Goal: Task Accomplishment & Management: Use online tool/utility

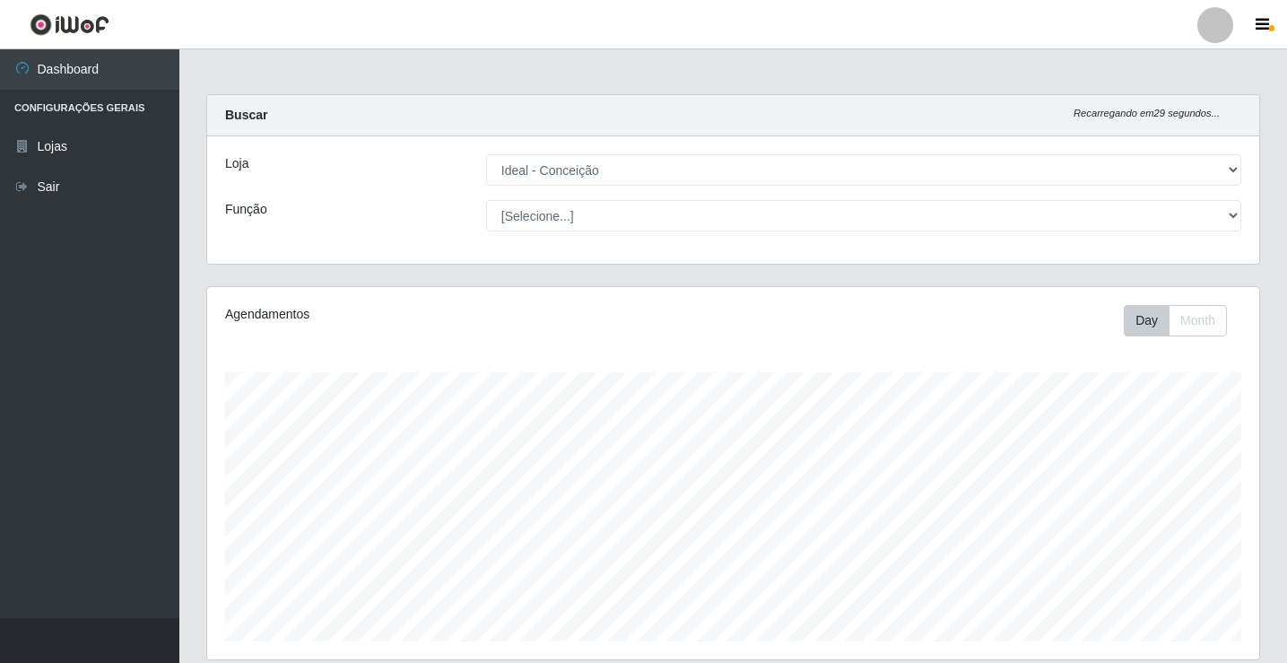
select select "231"
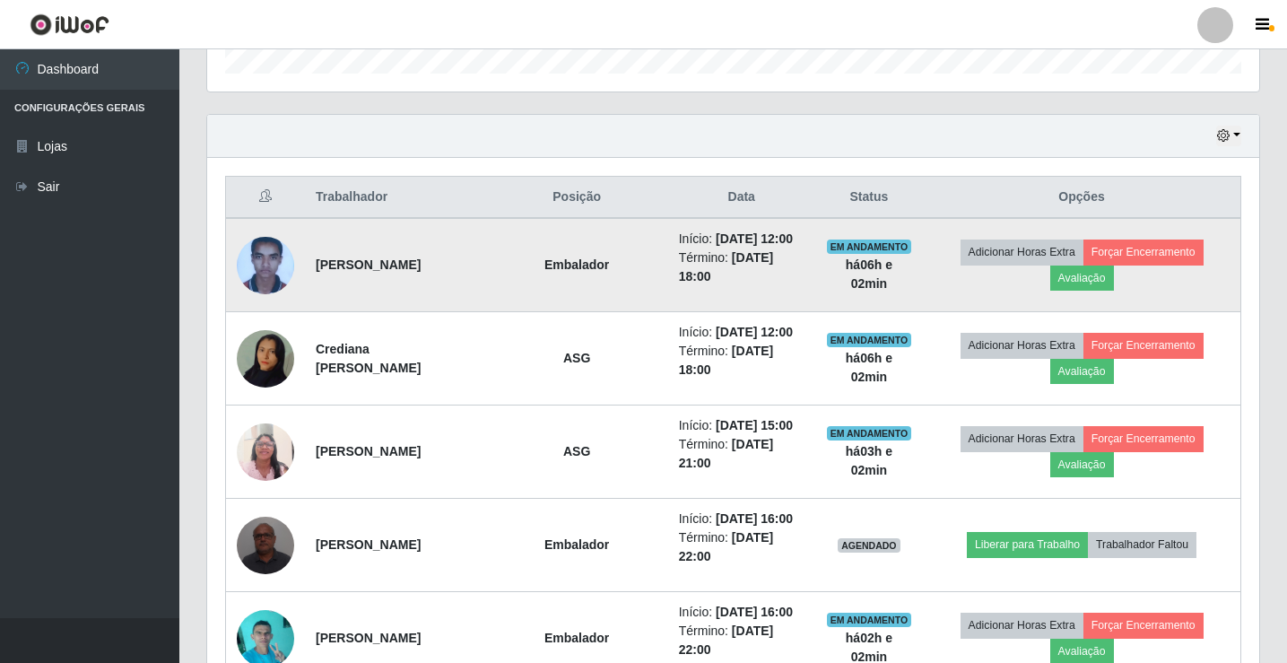
scroll to position [372, 1052]
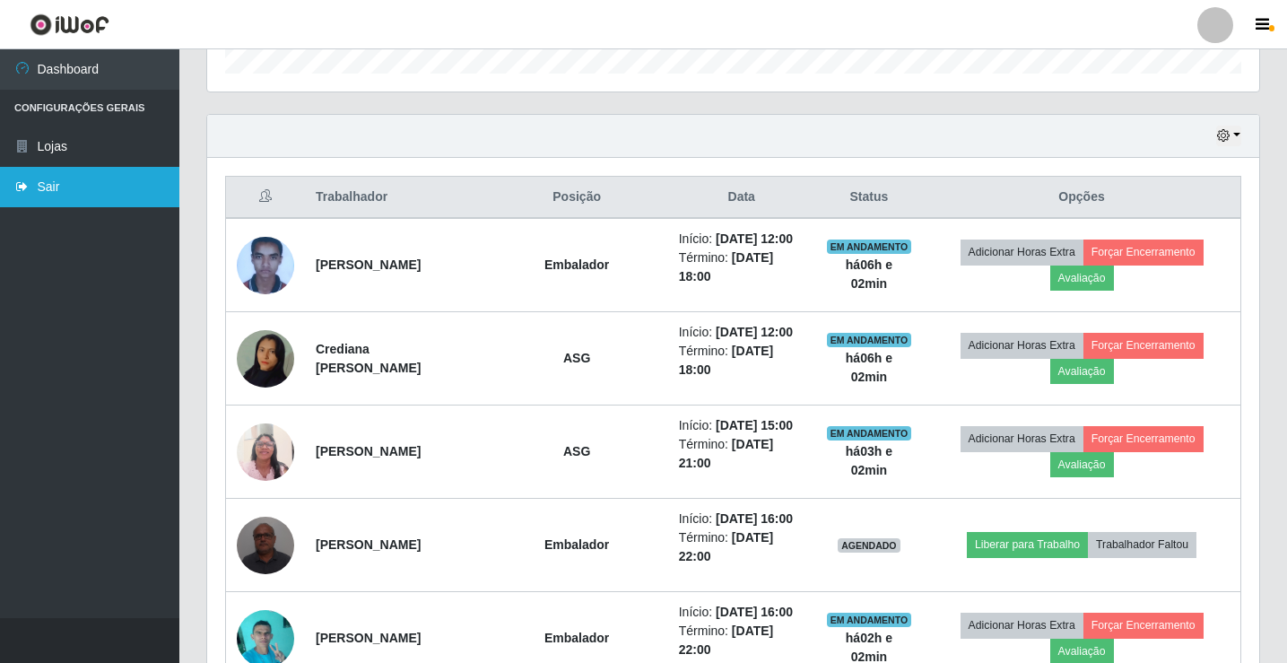
click at [46, 190] on link "Sair" at bounding box center [89, 187] width 179 height 40
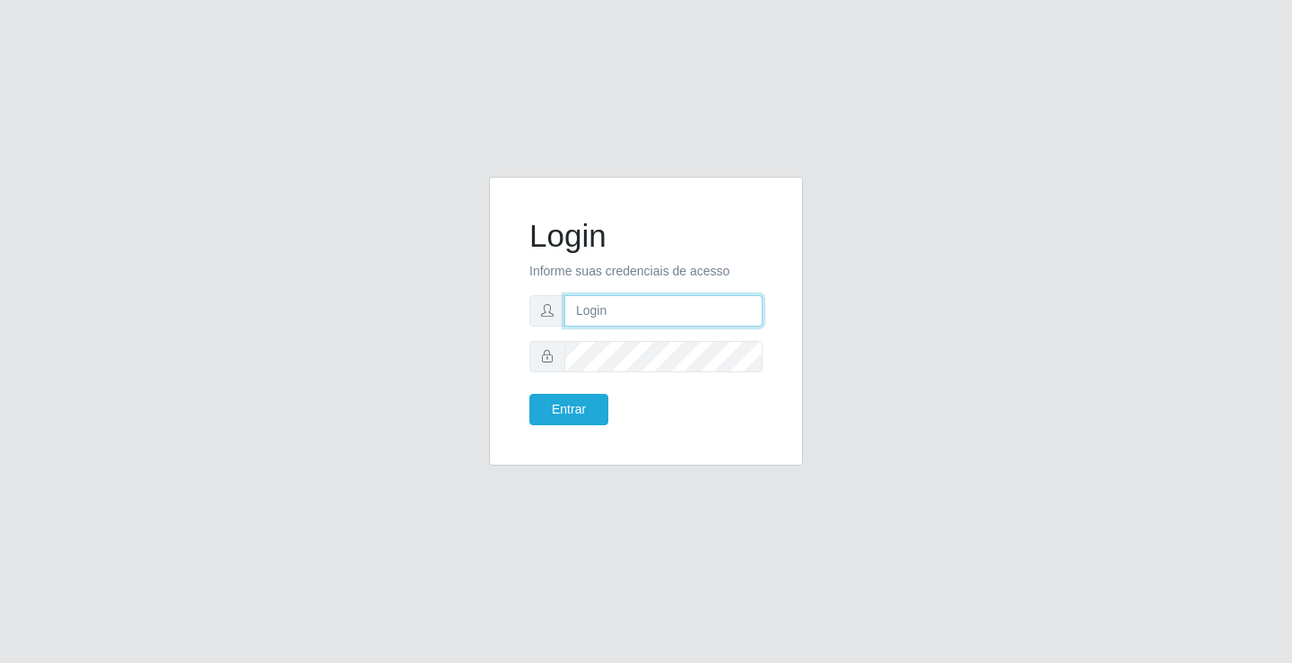
click at [619, 308] on input "text" at bounding box center [663, 310] width 198 height 31
type input "ediane@ideal"
click at [529, 394] on button "Entrar" at bounding box center [568, 409] width 79 height 31
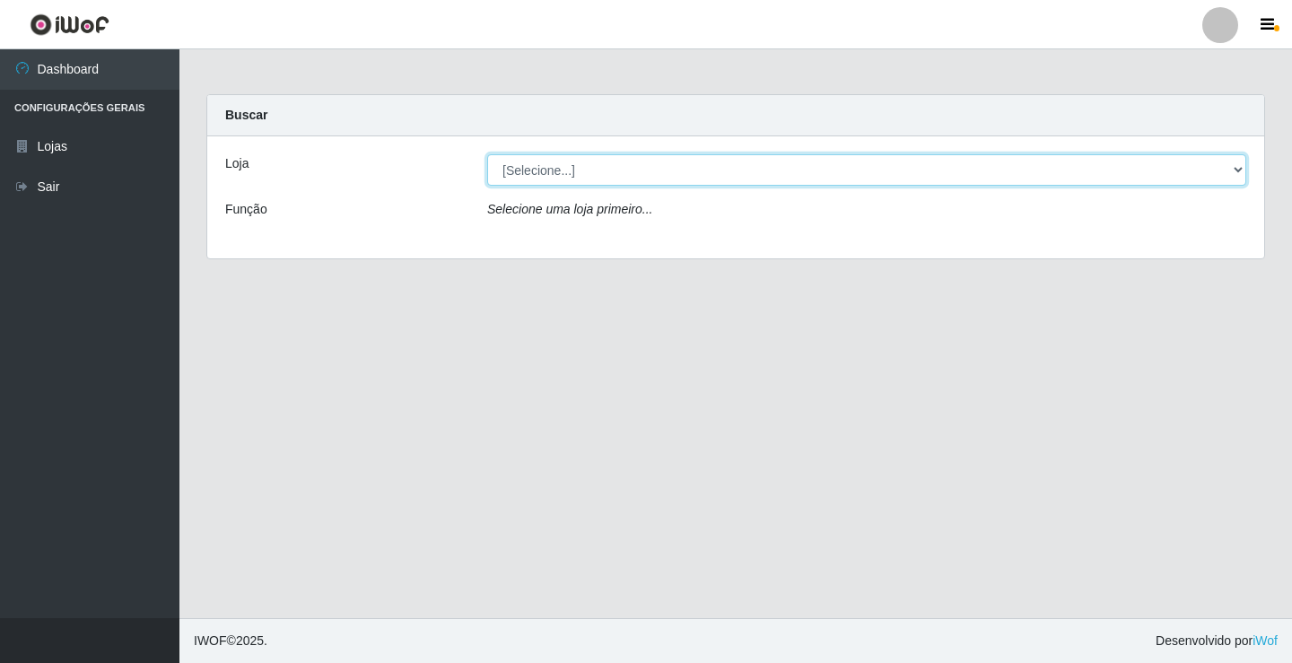
click at [523, 166] on select "[Selecione...] Ideal - Conceição" at bounding box center [866, 169] width 759 height 31
select select "231"
click at [487, 154] on select "[Selecione...] Ideal - Conceição" at bounding box center [866, 169] width 759 height 31
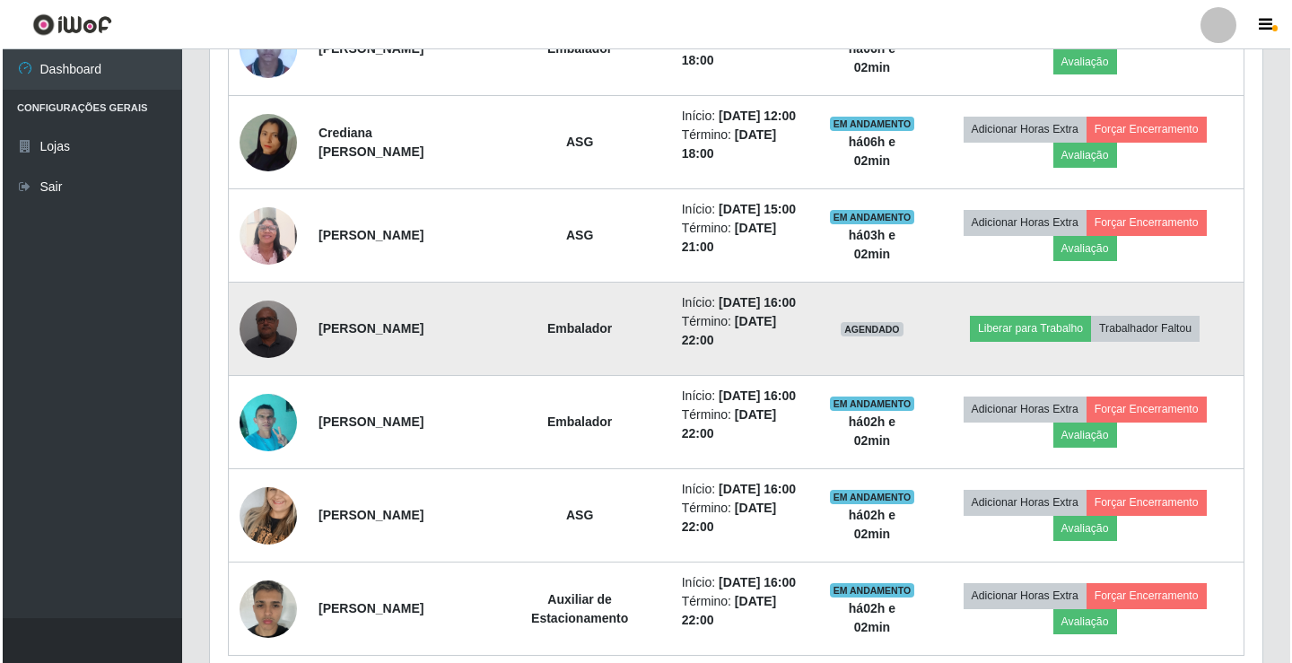
scroll to position [862, 0]
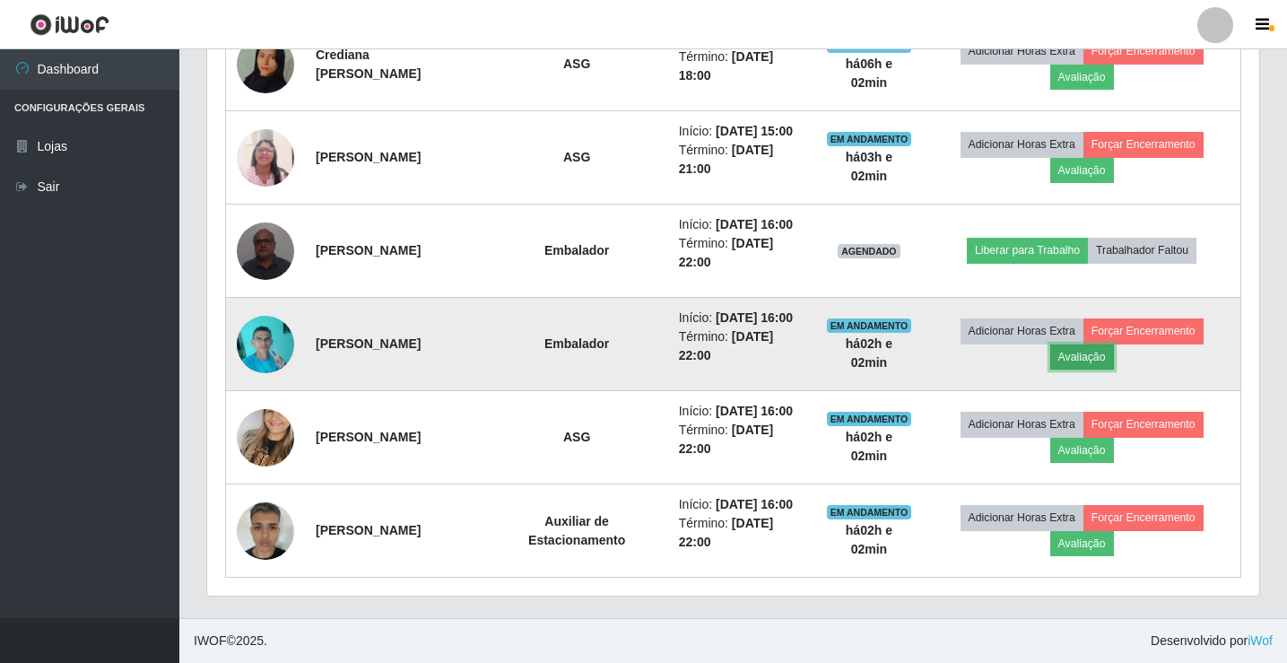
click at [1102, 353] on button "Avaliação" at bounding box center [1082, 356] width 64 height 25
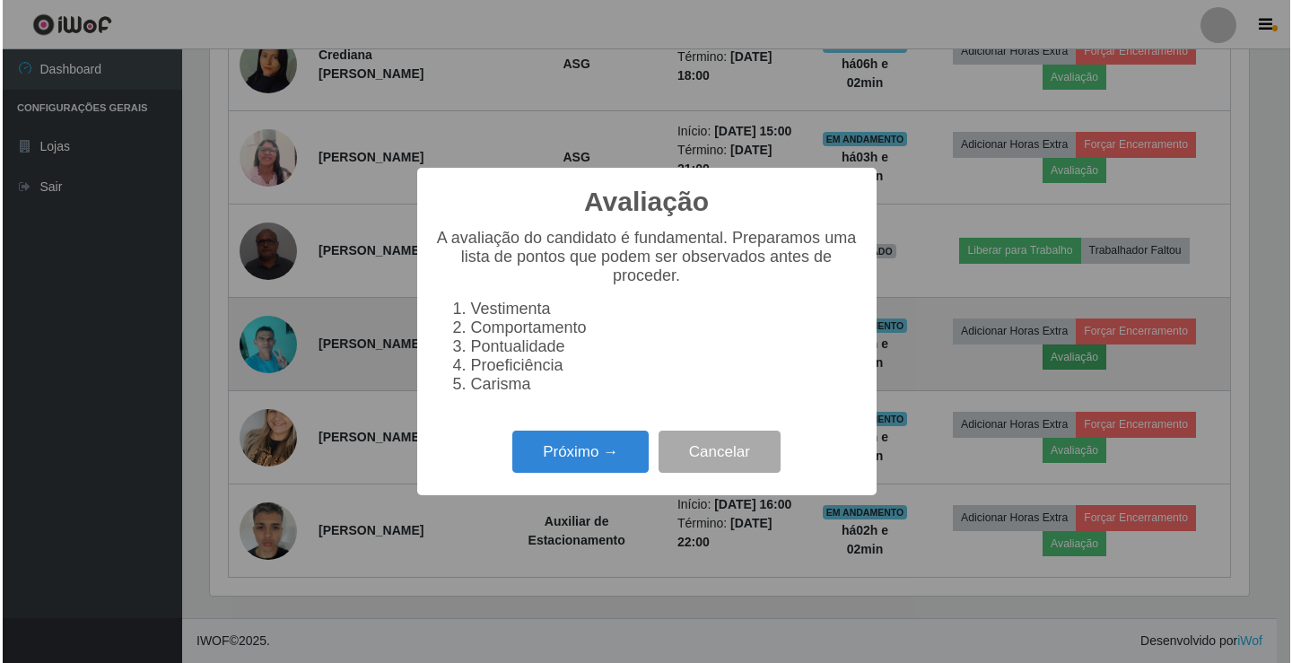
scroll to position [372, 1043]
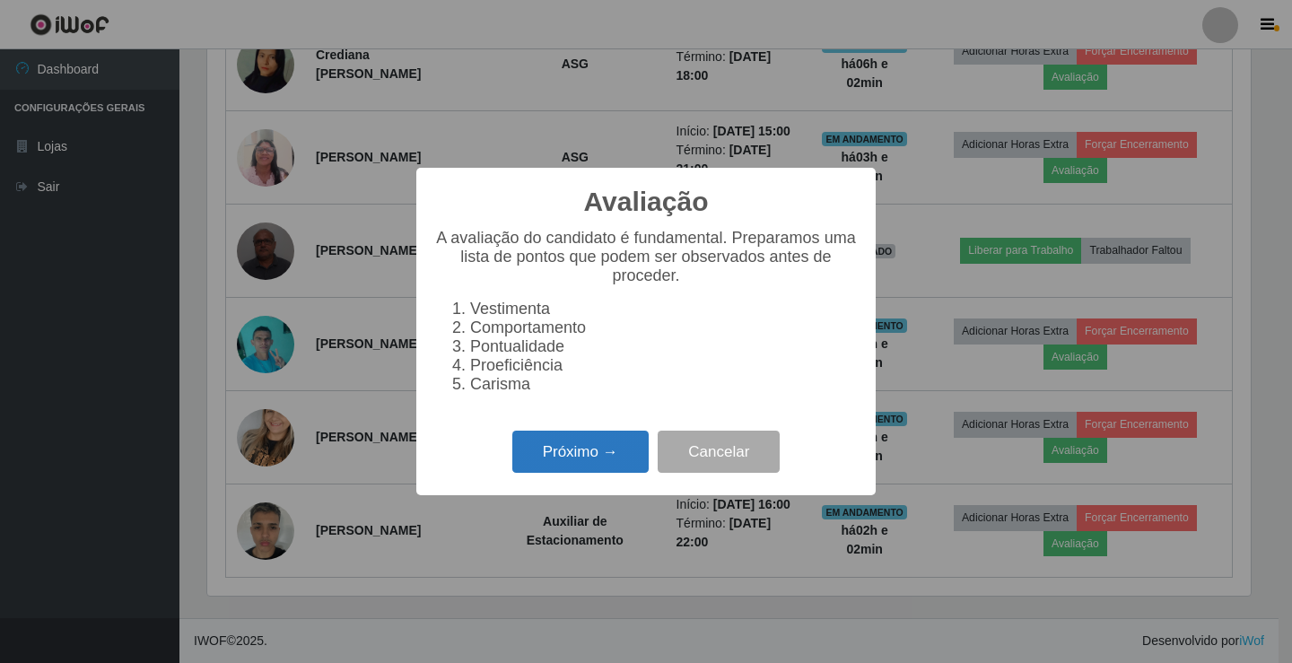
click at [570, 466] on button "Próximo →" at bounding box center [580, 452] width 136 height 42
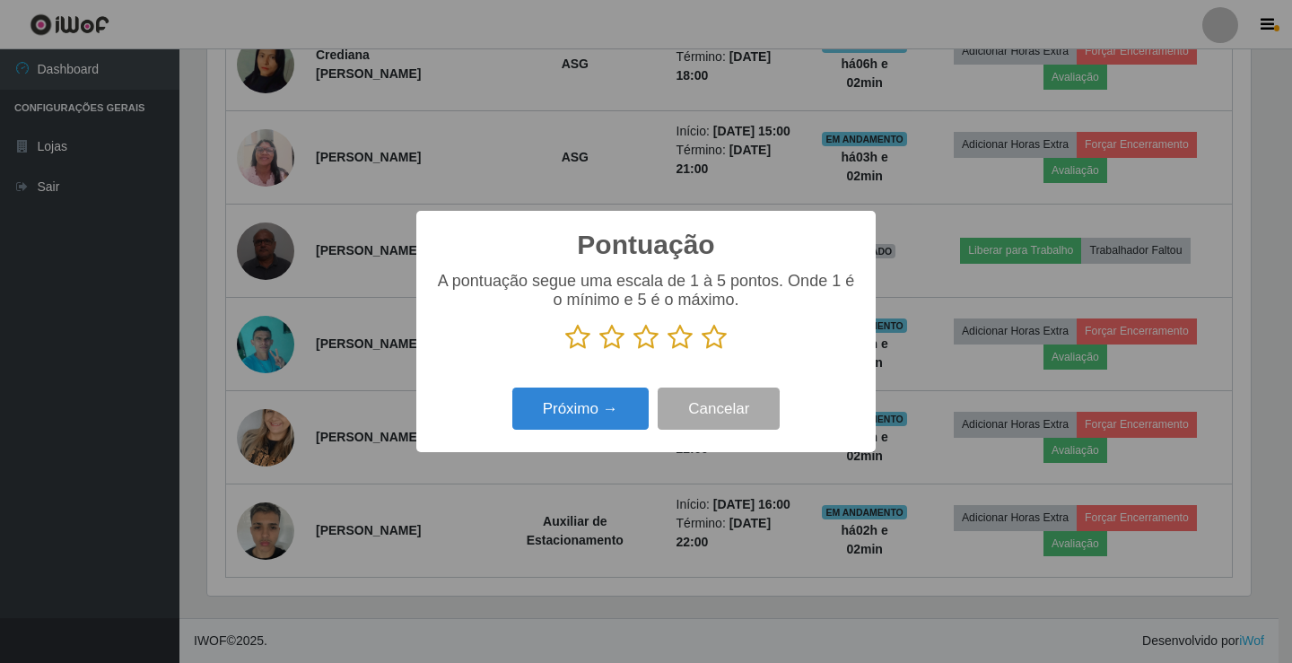
scroll to position [896662, 895991]
click at [718, 344] on icon at bounding box center [713, 337] width 25 height 27
click at [701, 351] on input "radio" at bounding box center [701, 351] width 0 height 0
click at [629, 405] on button "Próximo →" at bounding box center [580, 409] width 136 height 42
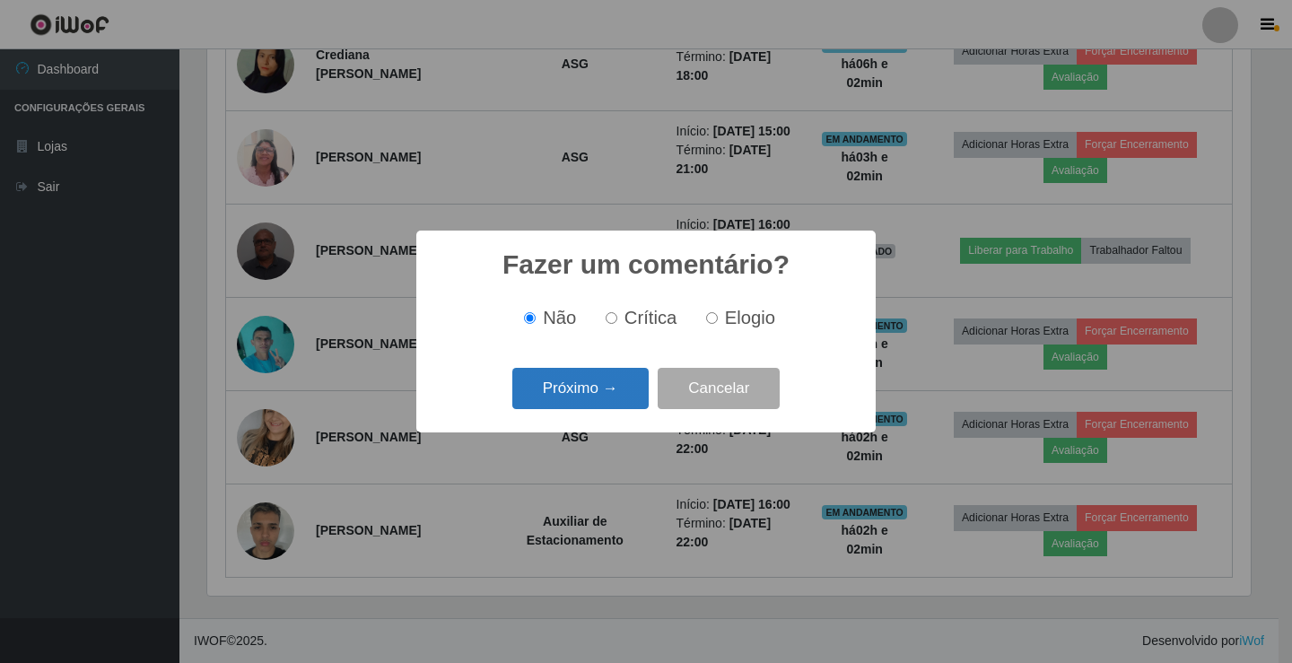
click at [628, 405] on button "Próximo →" at bounding box center [580, 389] width 136 height 42
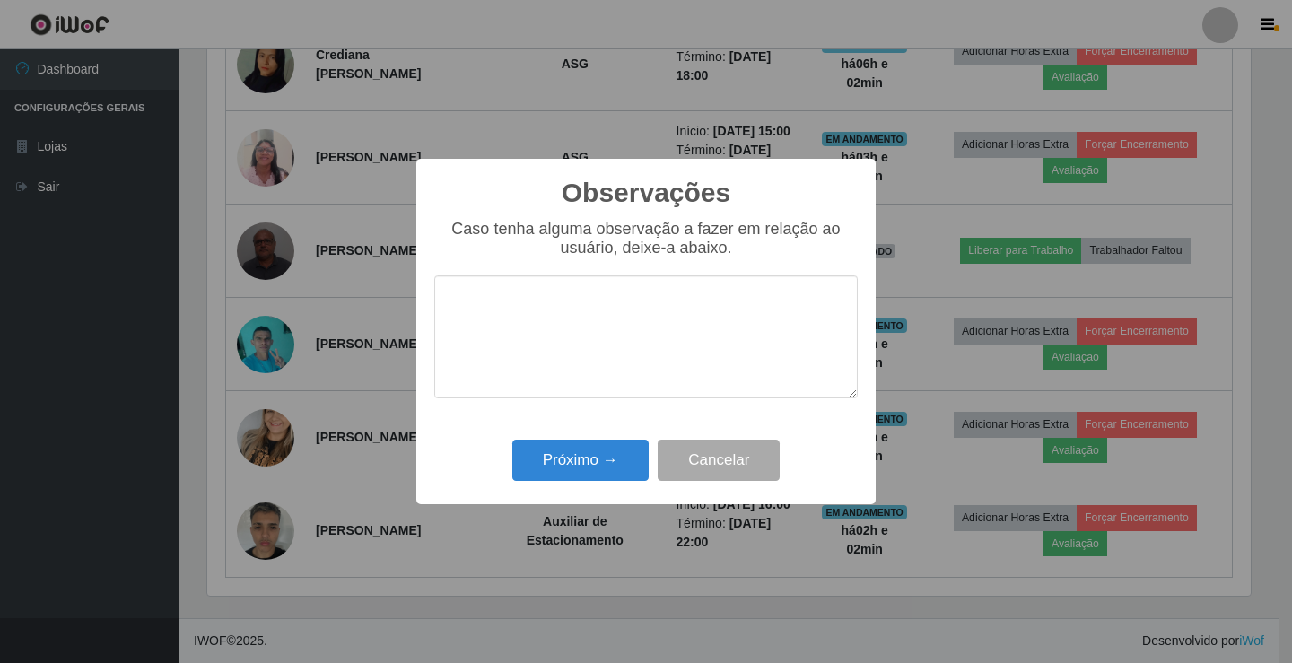
click at [611, 416] on div "Caso tenha alguma observação a fazer em relação ao usuário, deixe-a abaixo." at bounding box center [645, 318] width 423 height 196
click at [605, 442] on button "Próximo →" at bounding box center [580, 461] width 136 height 42
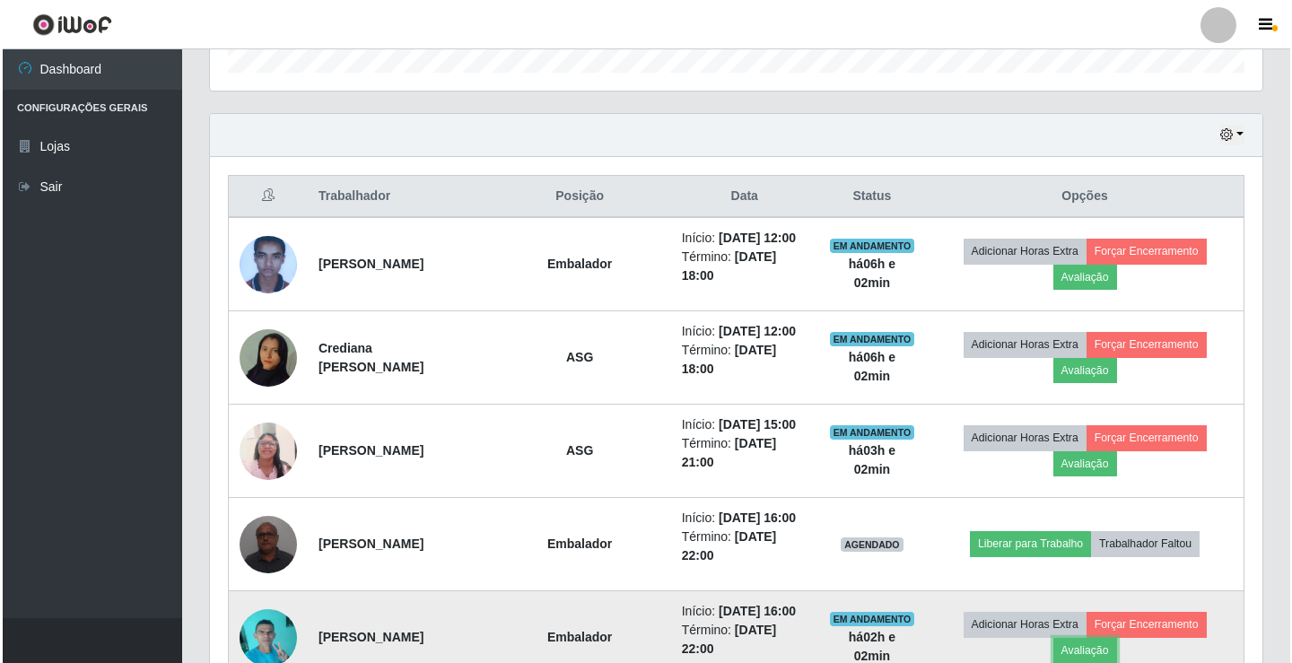
scroll to position [503, 0]
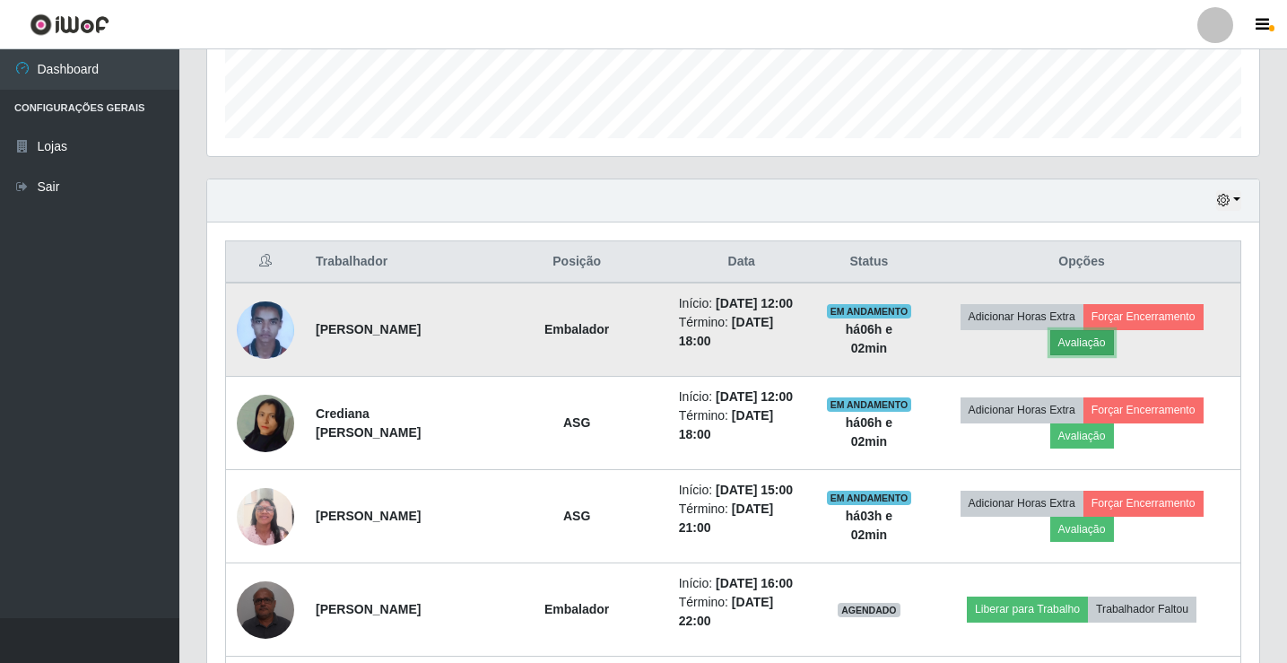
click at [1099, 344] on button "Avaliação" at bounding box center [1082, 342] width 64 height 25
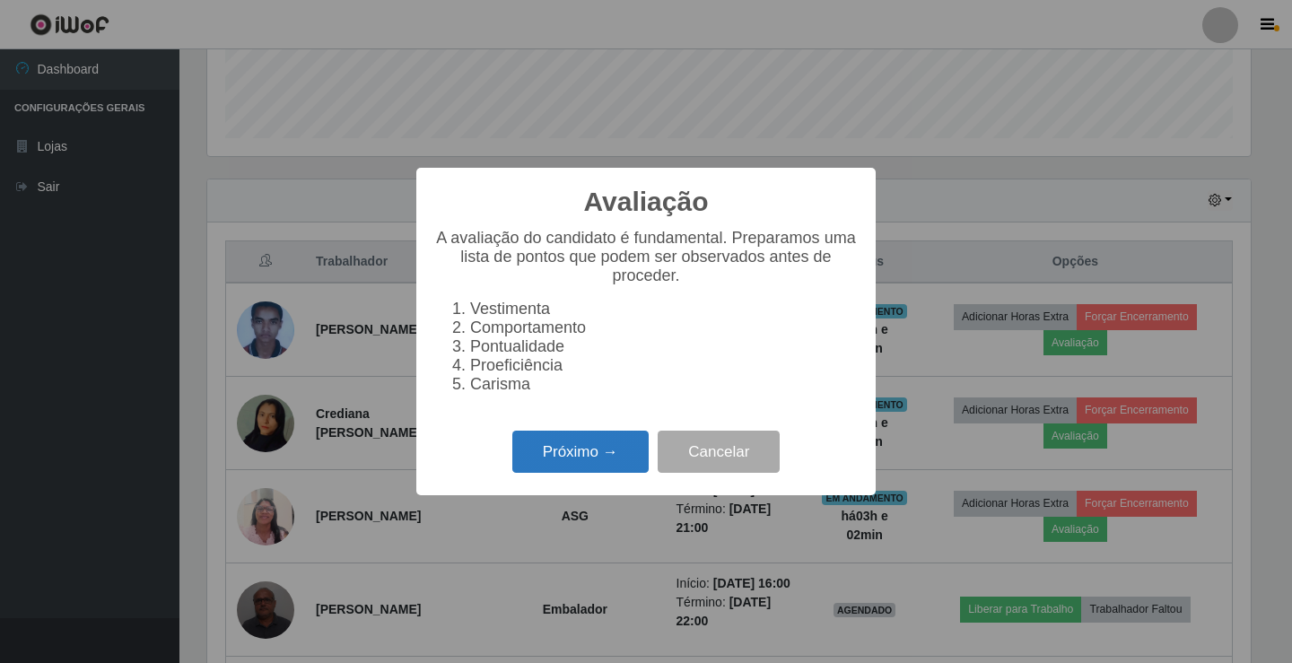
click at [555, 463] on button "Próximo →" at bounding box center [580, 452] width 136 height 42
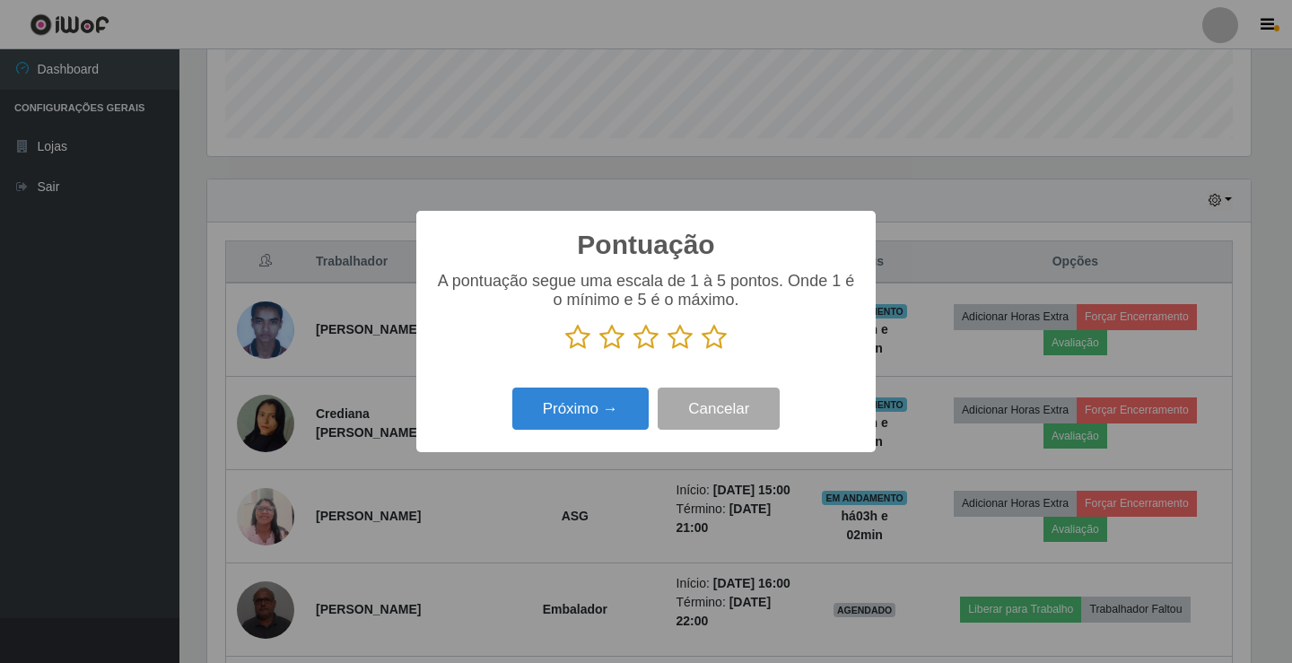
scroll to position [896662, 895991]
drag, startPoint x: 713, startPoint y: 346, endPoint x: 701, endPoint y: 351, distance: 13.3
click at [712, 347] on icon at bounding box center [713, 337] width 25 height 27
click at [701, 351] on input "radio" at bounding box center [701, 351] width 0 height 0
click at [591, 399] on button "Próximo →" at bounding box center [580, 409] width 136 height 42
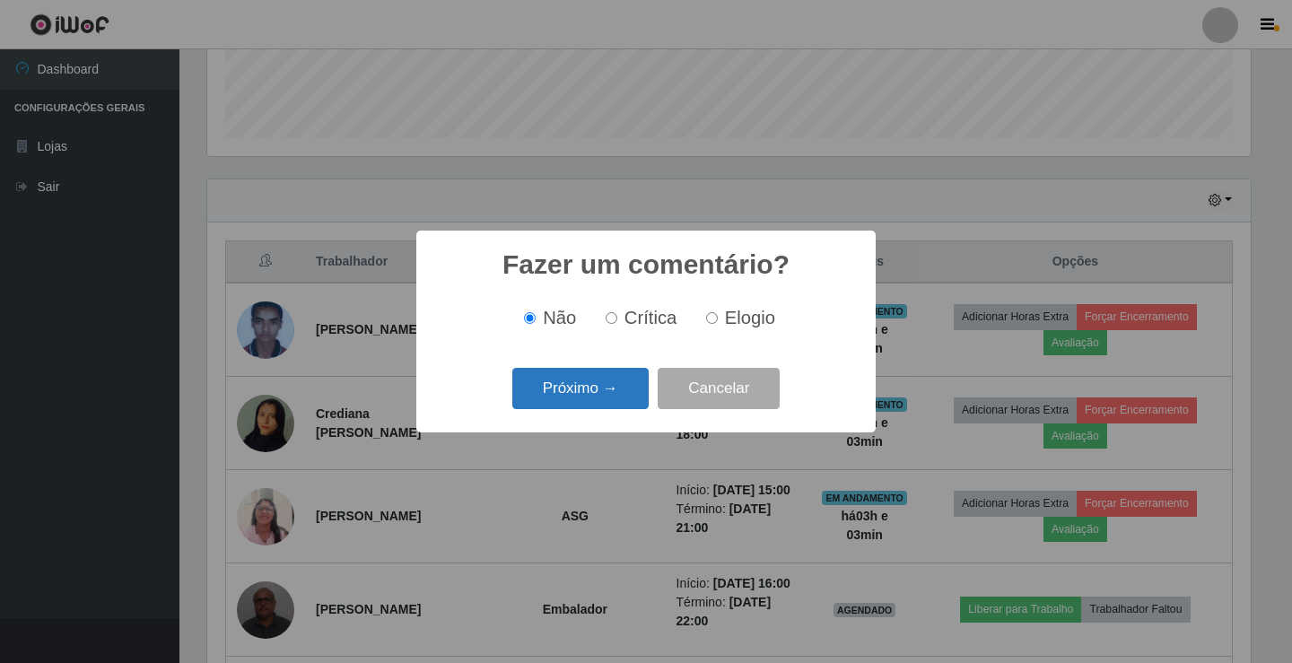
click at [593, 398] on button "Próximo →" at bounding box center [580, 389] width 136 height 42
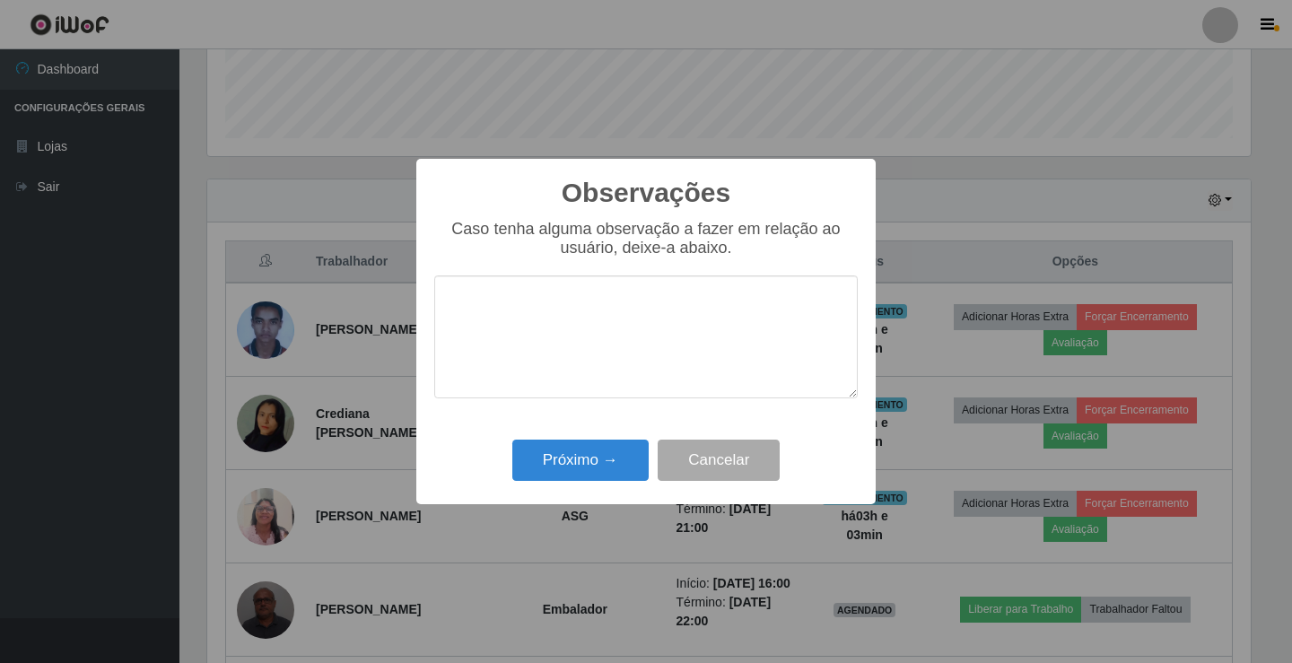
click at [575, 433] on div "Observações × Caso tenha alguma observação a fazer em relação ao usuário, deixe…" at bounding box center [645, 331] width 459 height 345
click at [565, 452] on button "Próximo →" at bounding box center [580, 461] width 136 height 42
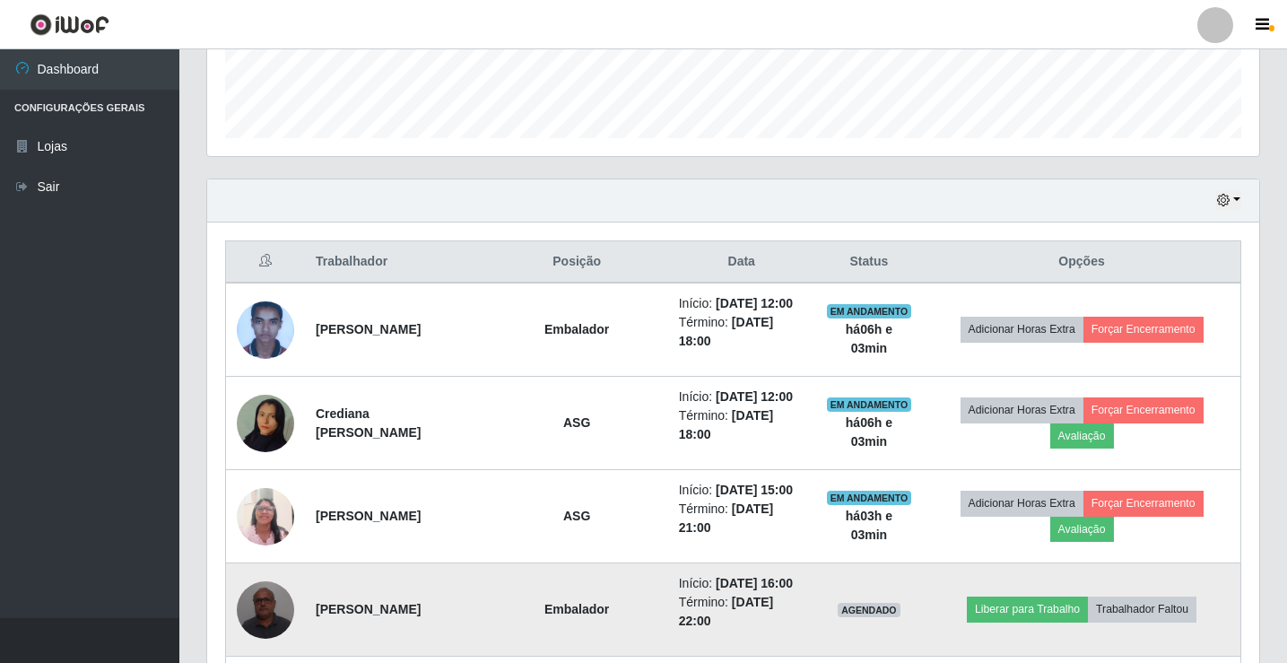
scroll to position [324, 0]
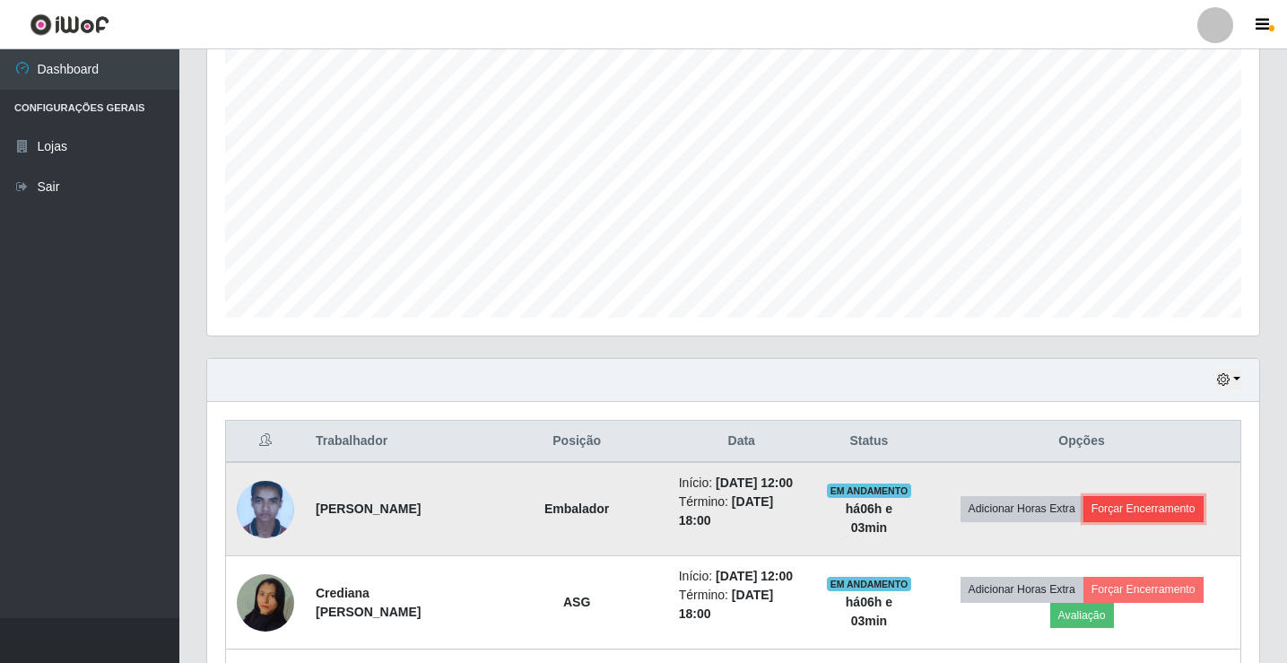
click at [1129, 507] on button "Forçar Encerramento" at bounding box center [1144, 508] width 120 height 25
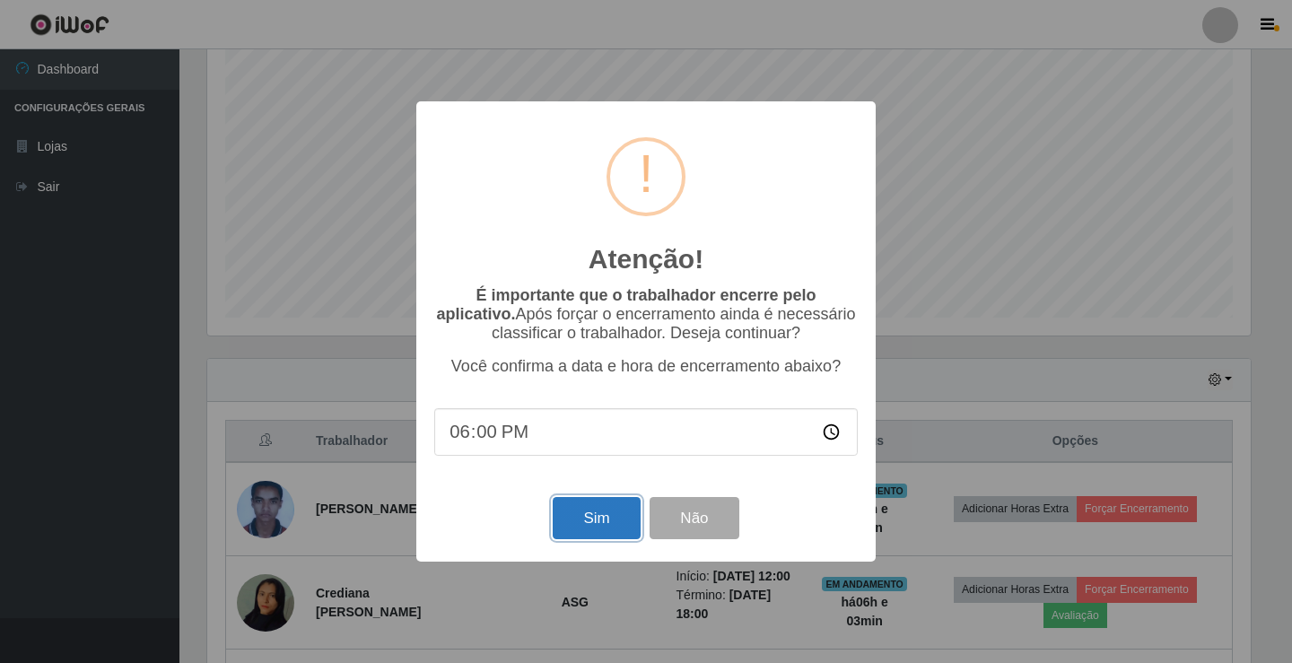
click at [597, 524] on button "Sim" at bounding box center [596, 518] width 87 height 42
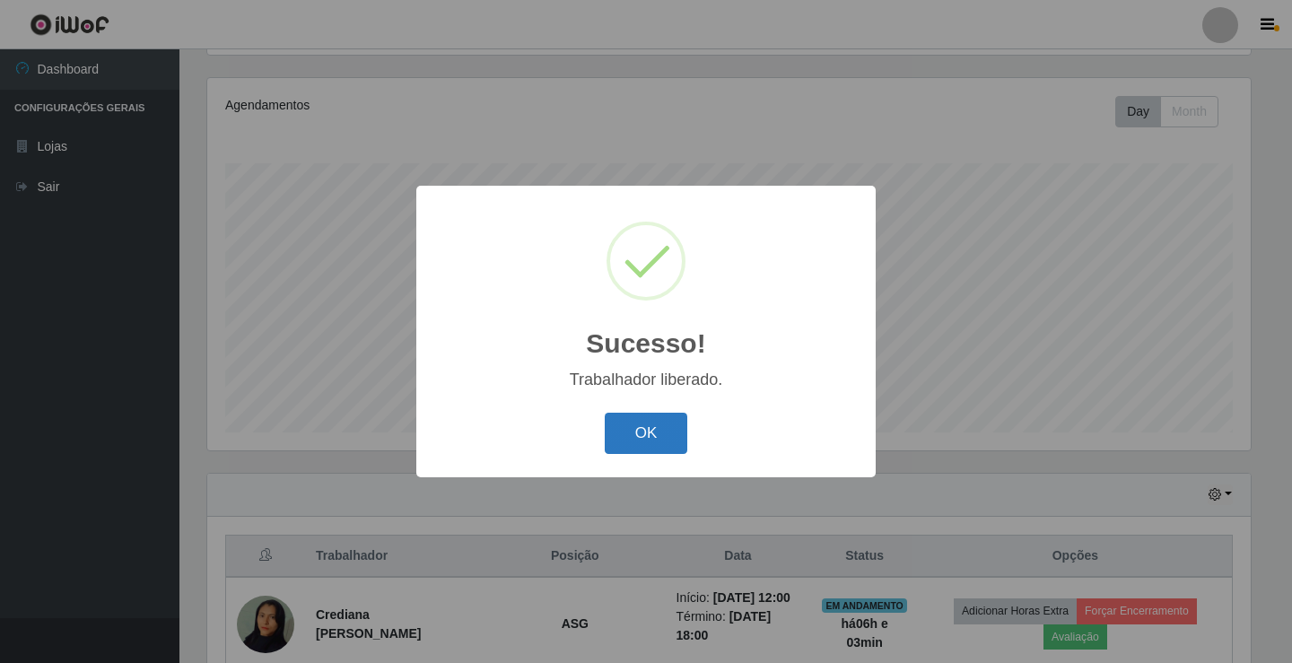
click at [649, 433] on button "OK" at bounding box center [646, 434] width 83 height 42
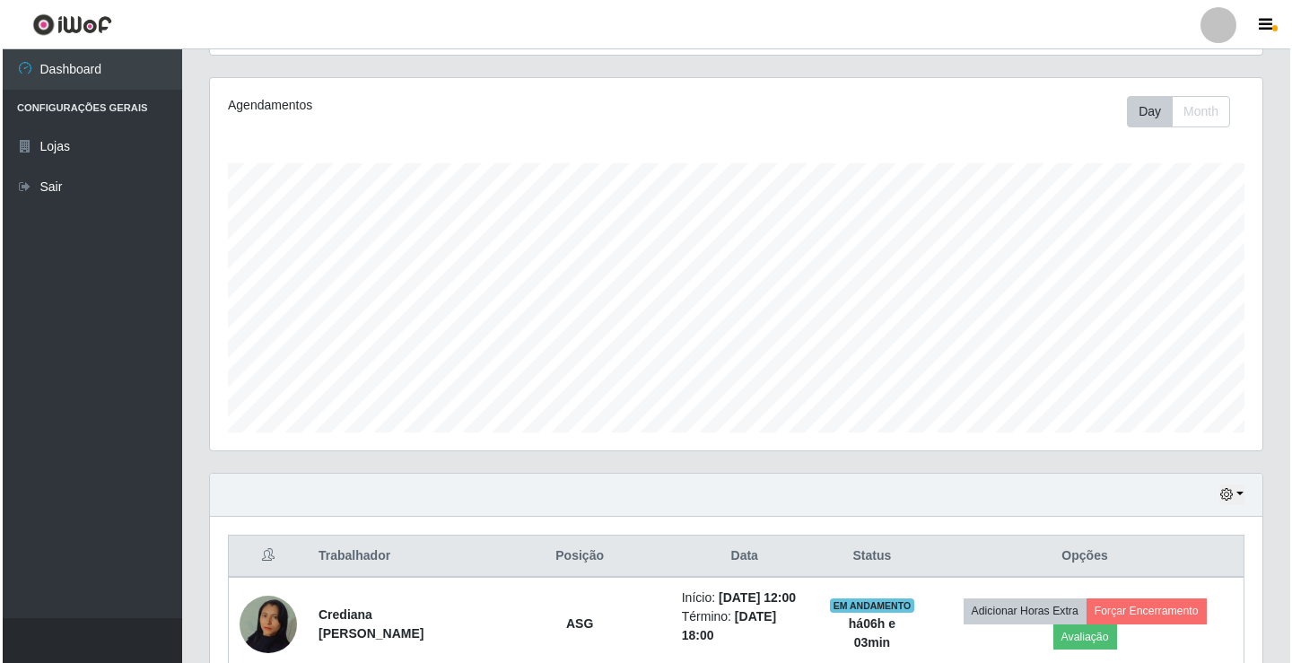
scroll to position [478, 0]
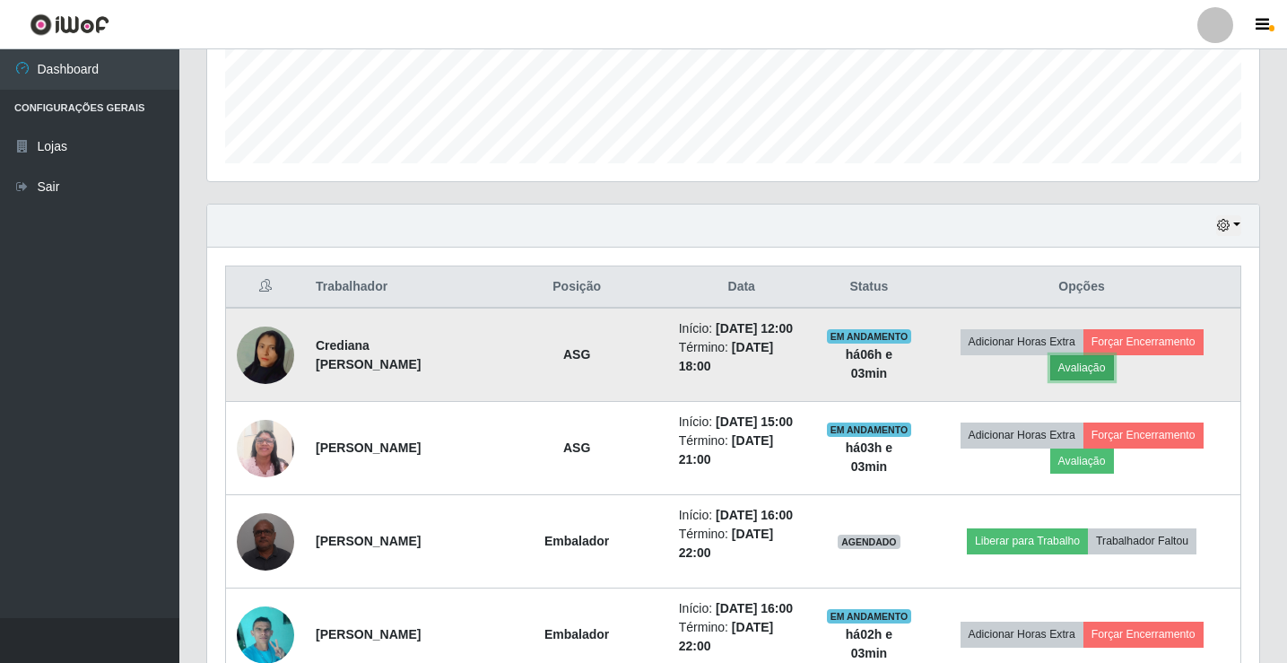
click at [1096, 370] on button "Avaliação" at bounding box center [1082, 367] width 64 height 25
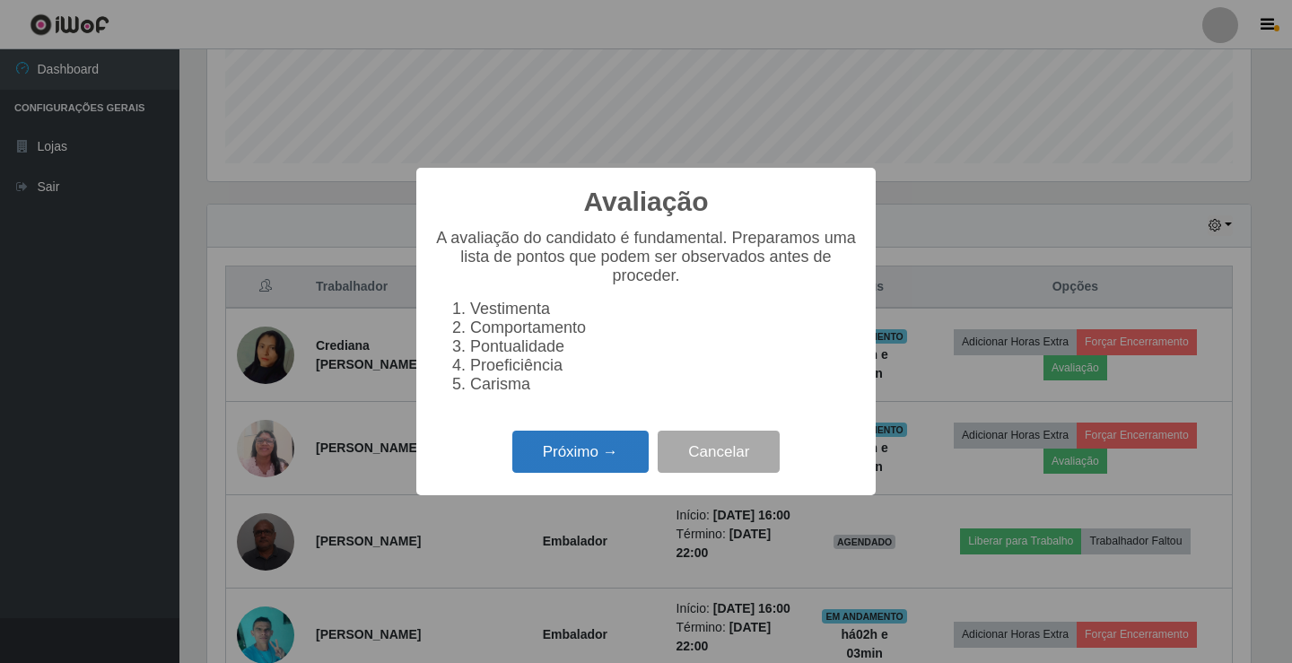
click at [586, 457] on button "Próximo →" at bounding box center [580, 452] width 136 height 42
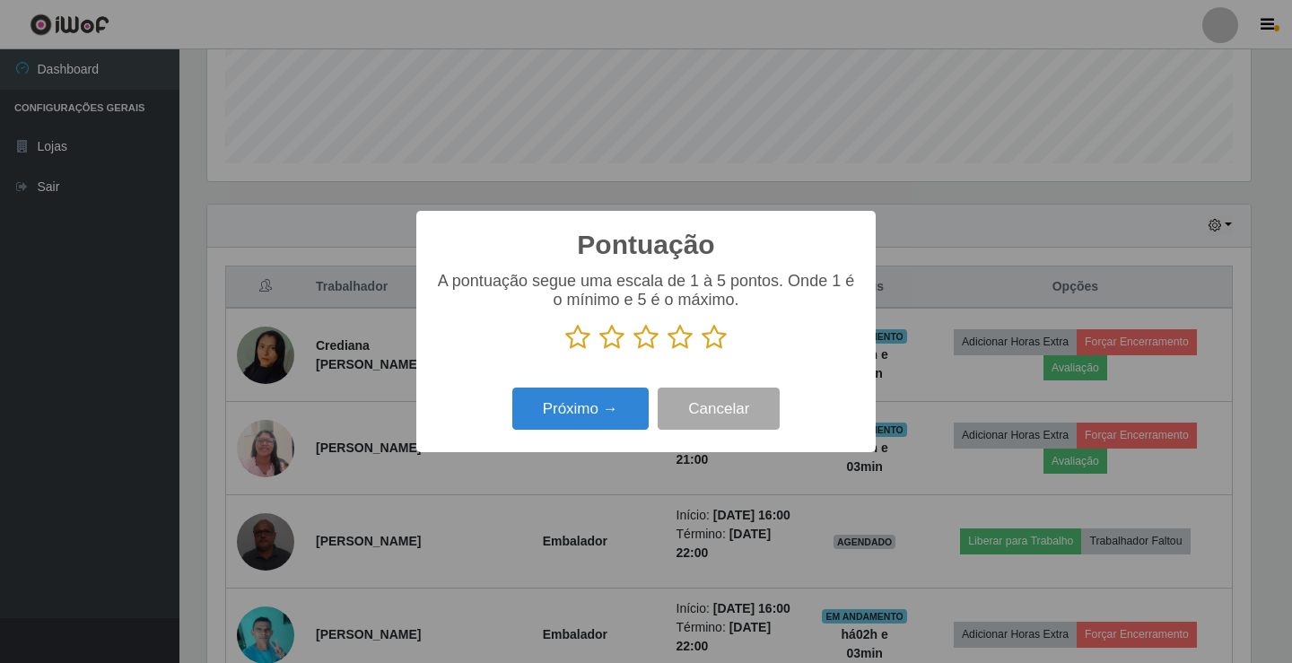
click at [716, 337] on icon at bounding box center [713, 337] width 25 height 27
click at [701, 351] on input "radio" at bounding box center [701, 351] width 0 height 0
click at [551, 408] on button "Próximo →" at bounding box center [580, 409] width 136 height 42
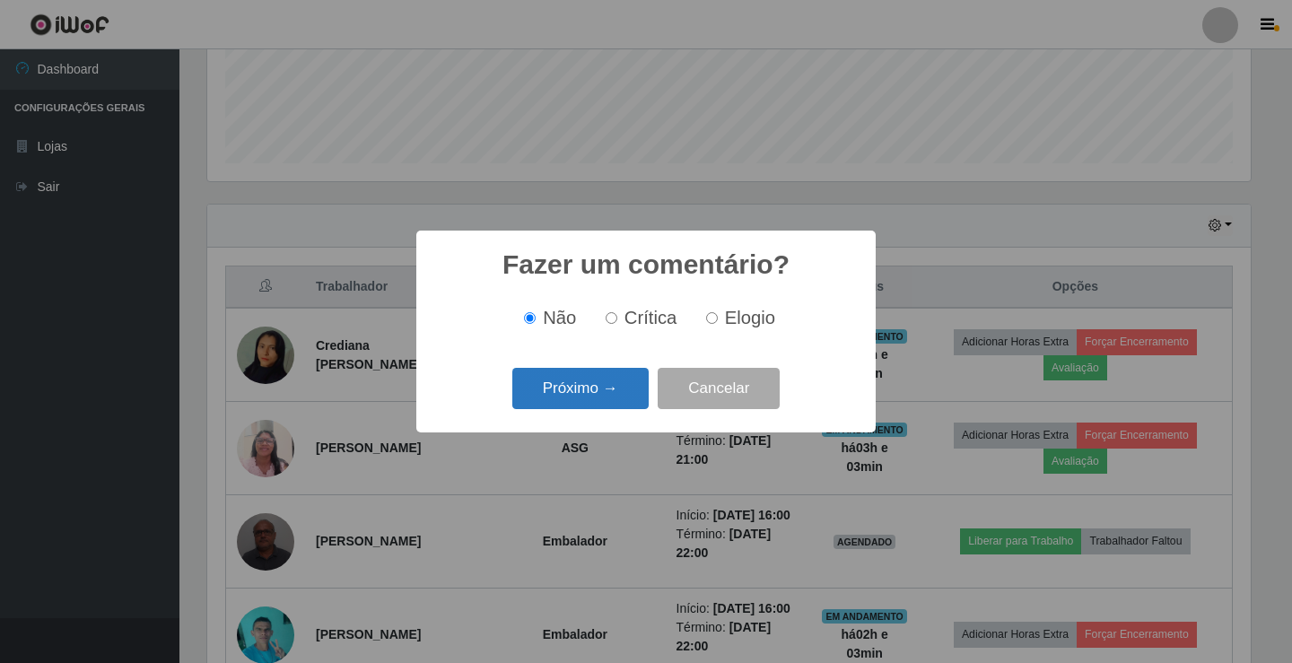
click at [597, 397] on button "Próximo →" at bounding box center [580, 389] width 136 height 42
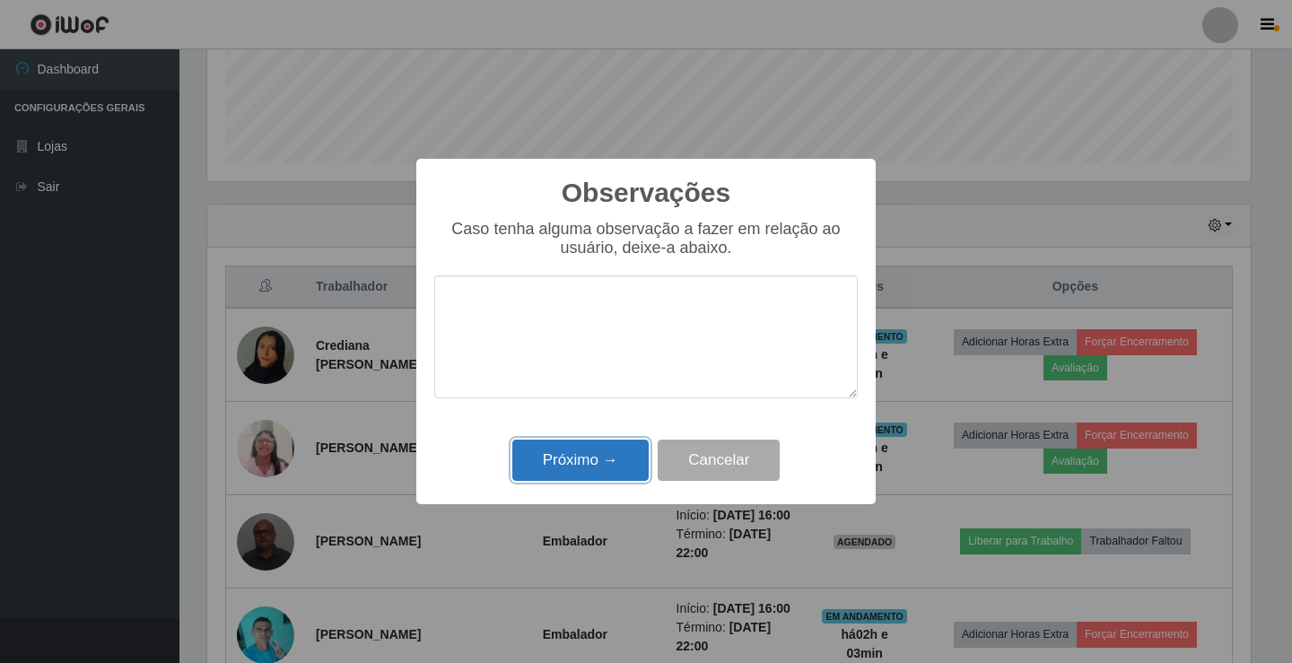
click at [593, 479] on button "Próximo →" at bounding box center [580, 461] width 136 height 42
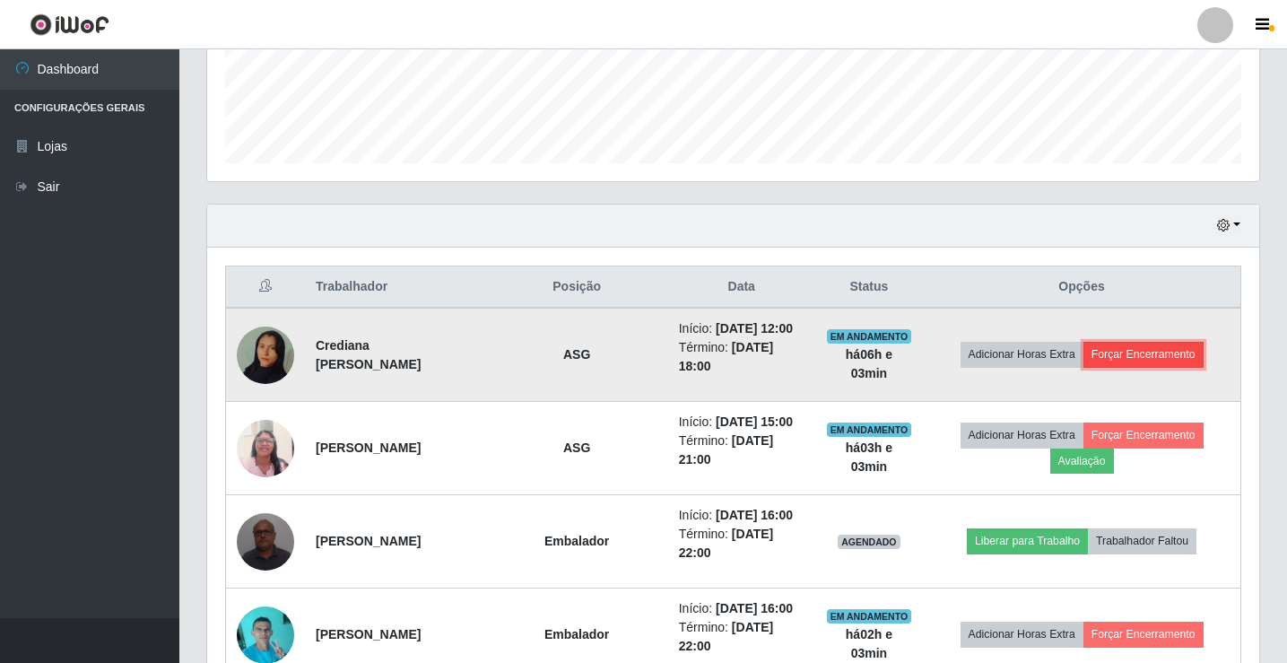
click at [1159, 350] on button "Forçar Encerramento" at bounding box center [1144, 354] width 120 height 25
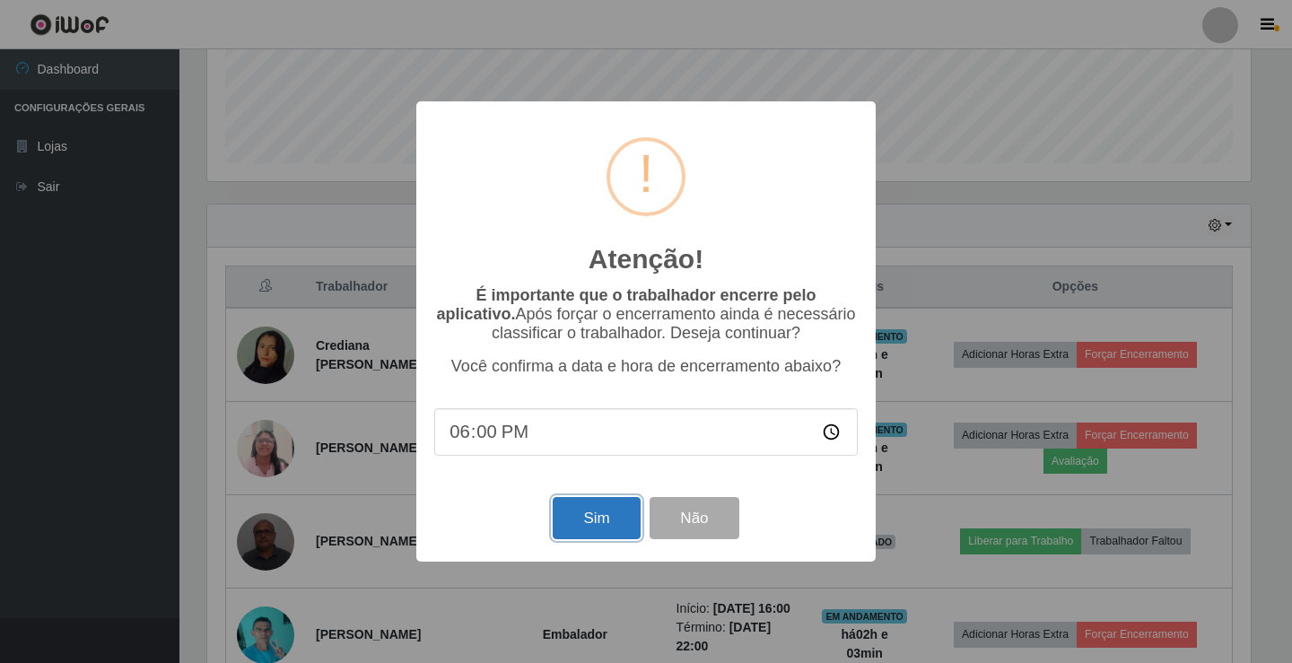
click at [584, 523] on button "Sim" at bounding box center [596, 518] width 87 height 42
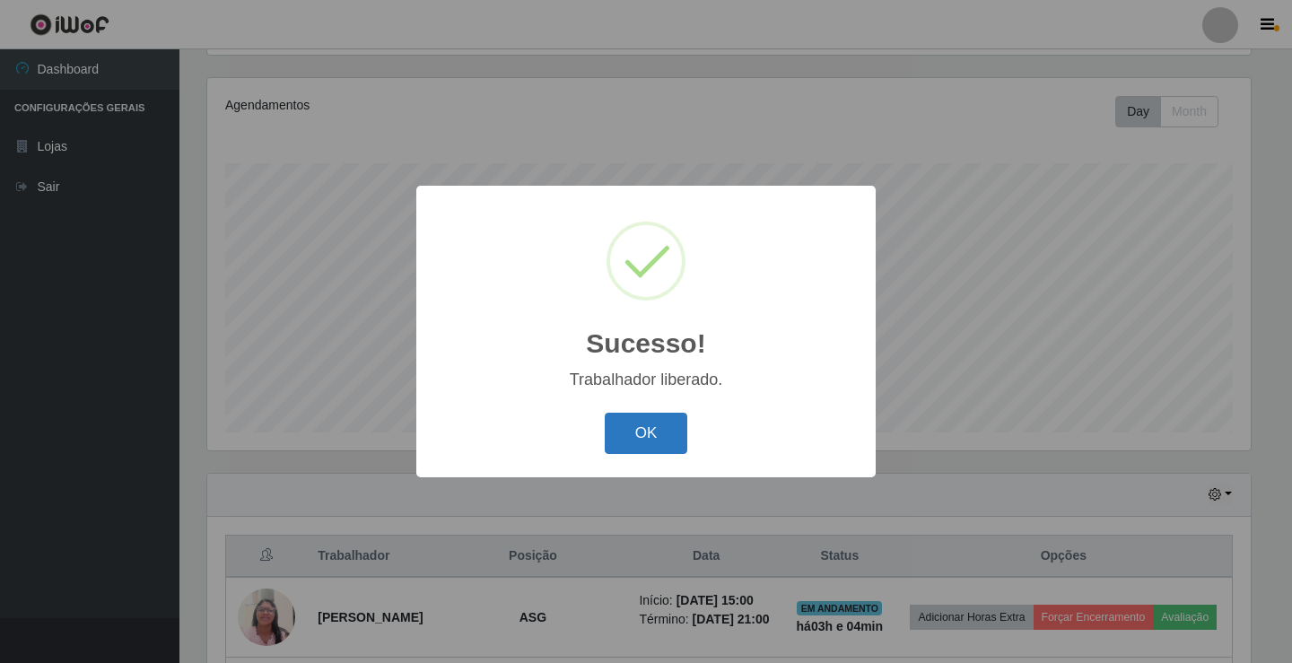
click at [620, 435] on button "OK" at bounding box center [646, 434] width 83 height 42
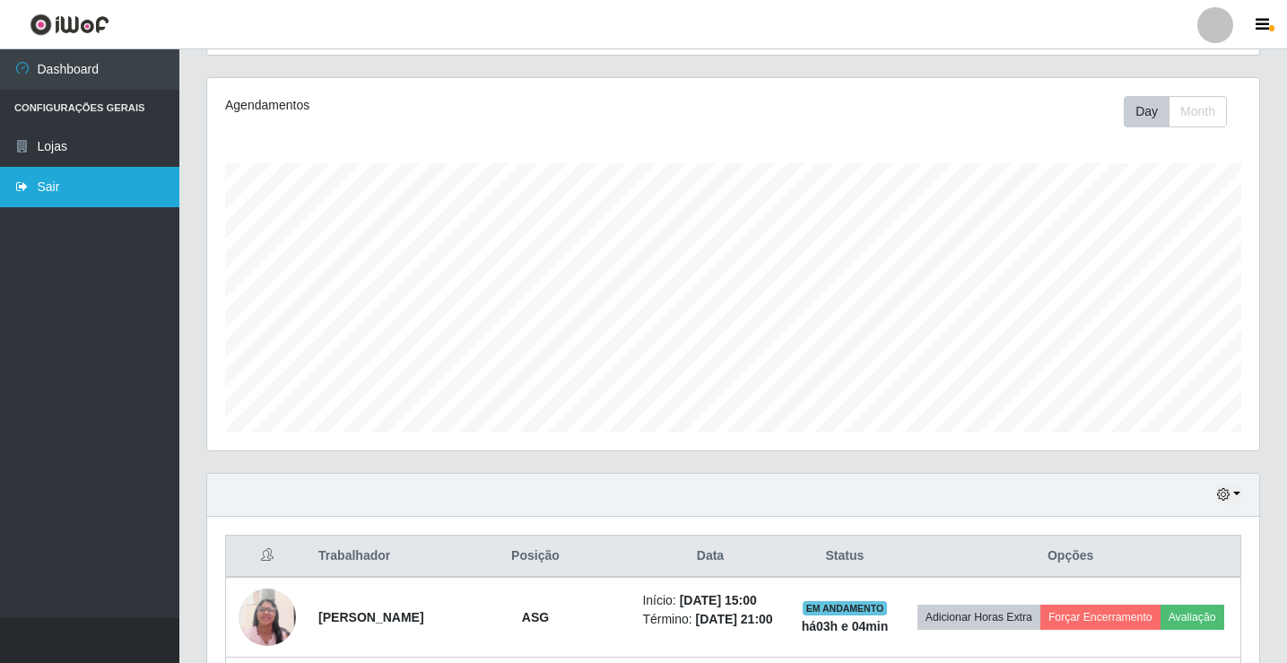
click at [63, 189] on link "Sair" at bounding box center [89, 187] width 179 height 40
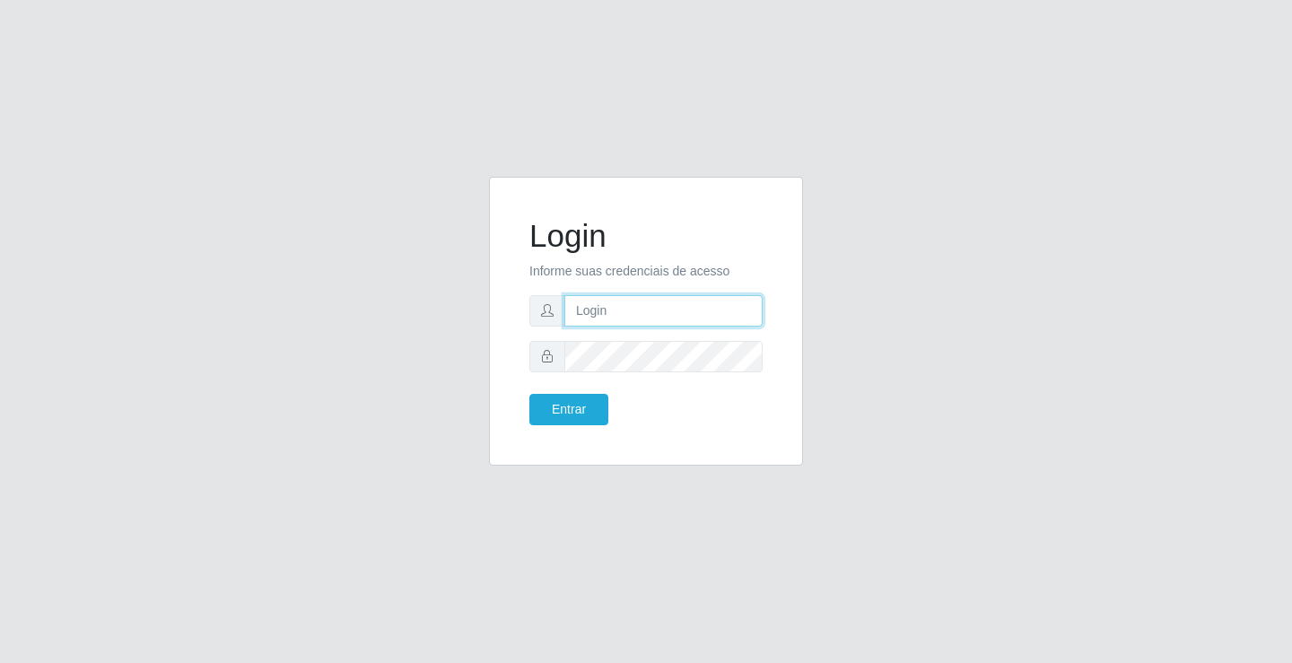
click at [635, 307] on input "text" at bounding box center [663, 310] width 198 height 31
type input "paulo@ideal"
click at [592, 407] on button "Entrar" at bounding box center [568, 409] width 79 height 31
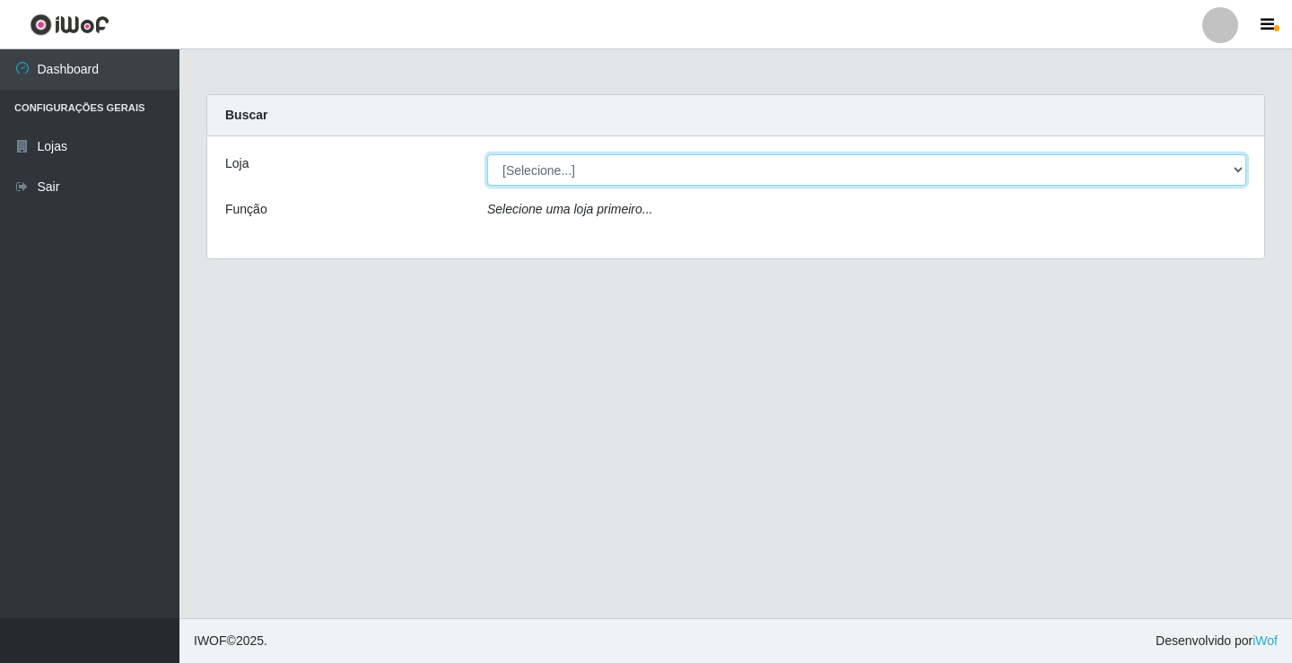
click at [612, 166] on select "[Selecione...] Ideal - Conceição" at bounding box center [866, 169] width 759 height 31
select select "231"
click at [487, 154] on select "[Selecione...] Ideal - Conceição" at bounding box center [866, 169] width 759 height 31
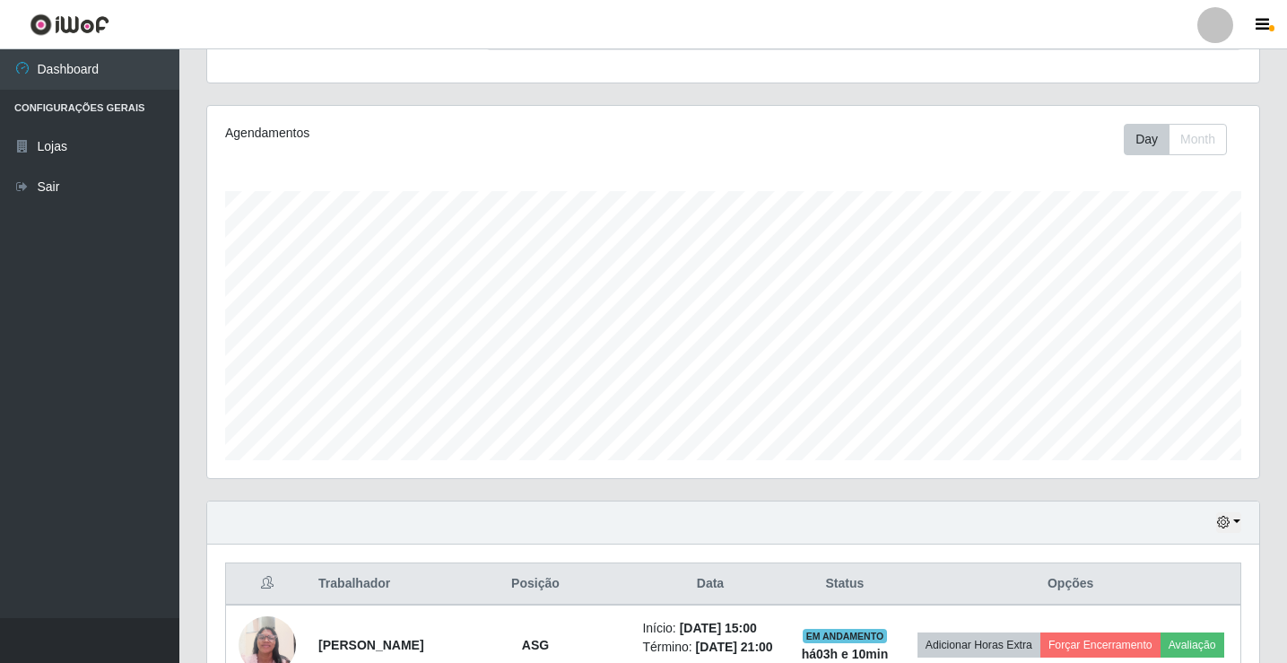
scroll to position [137, 0]
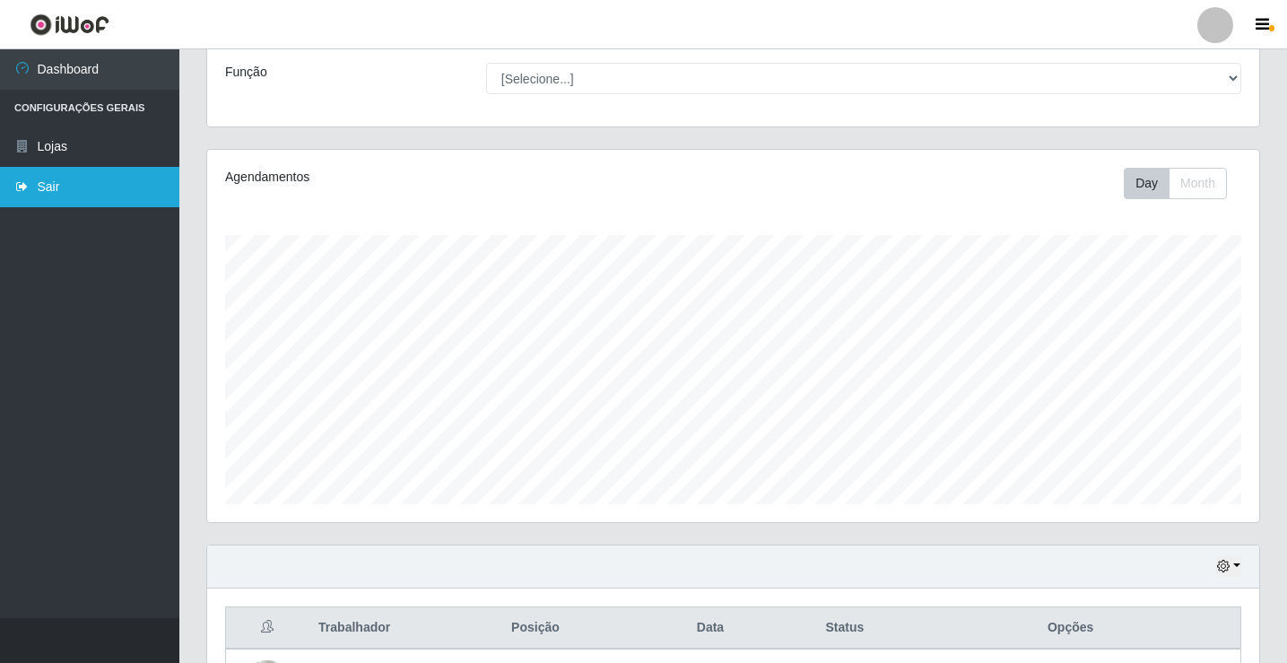
click at [74, 183] on link "Sair" at bounding box center [89, 187] width 179 height 40
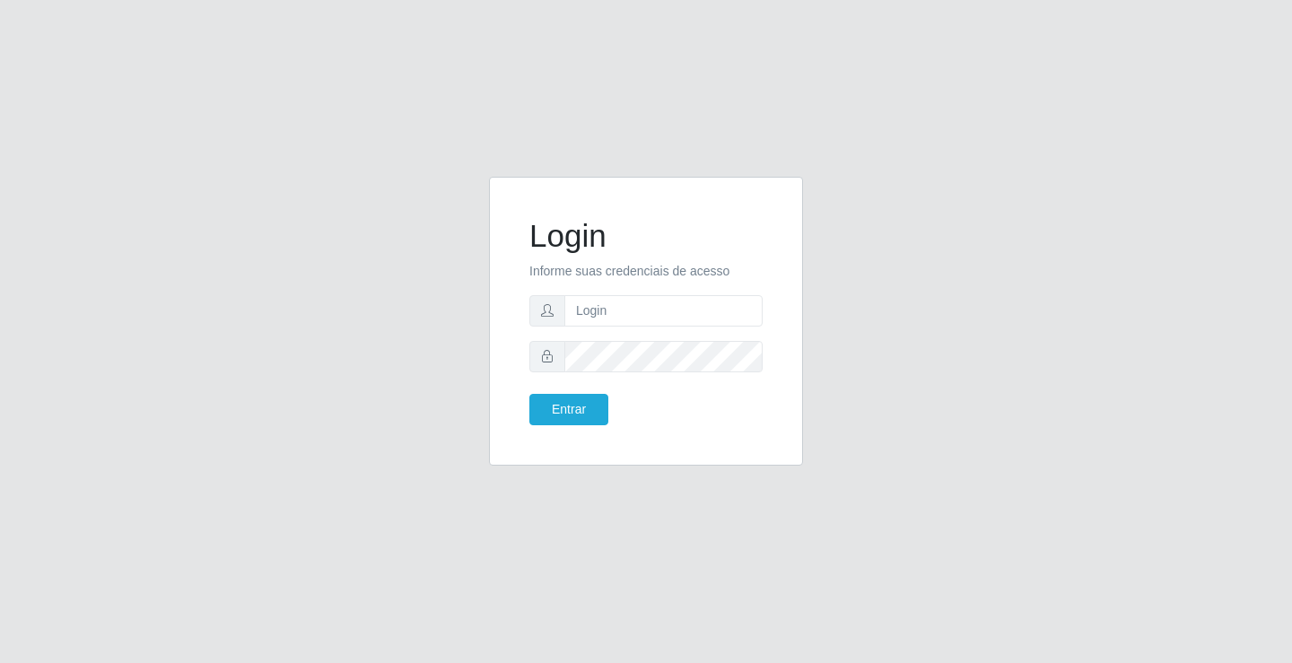
click at [324, 206] on div "Login Informe suas credenciais de acesso Entrar" at bounding box center [646, 332] width 1023 height 310
click at [609, 313] on input "text" at bounding box center [663, 310] width 198 height 31
type input "paulo@ideal"
click at [589, 410] on button "Entrar" at bounding box center [568, 409] width 79 height 31
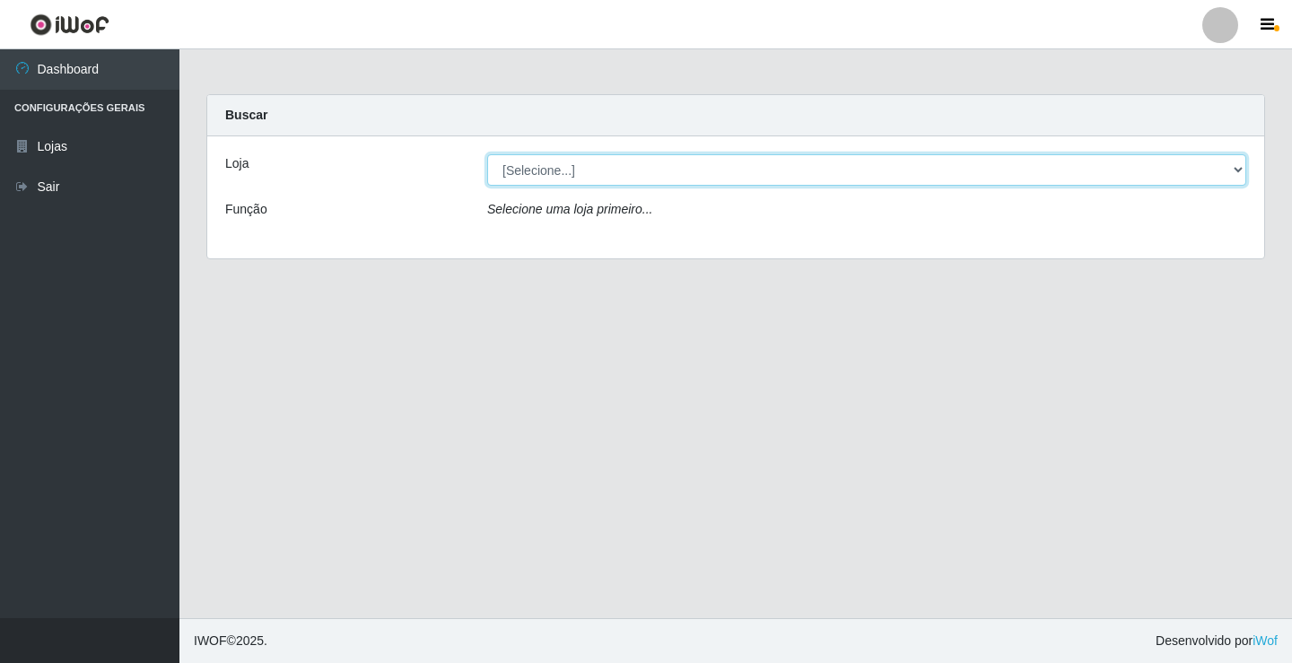
click at [597, 161] on select "[Selecione...] Ideal - Conceição" at bounding box center [866, 169] width 759 height 31
select select "231"
click at [487, 154] on select "[Selecione...] Ideal - Conceição" at bounding box center [866, 169] width 759 height 31
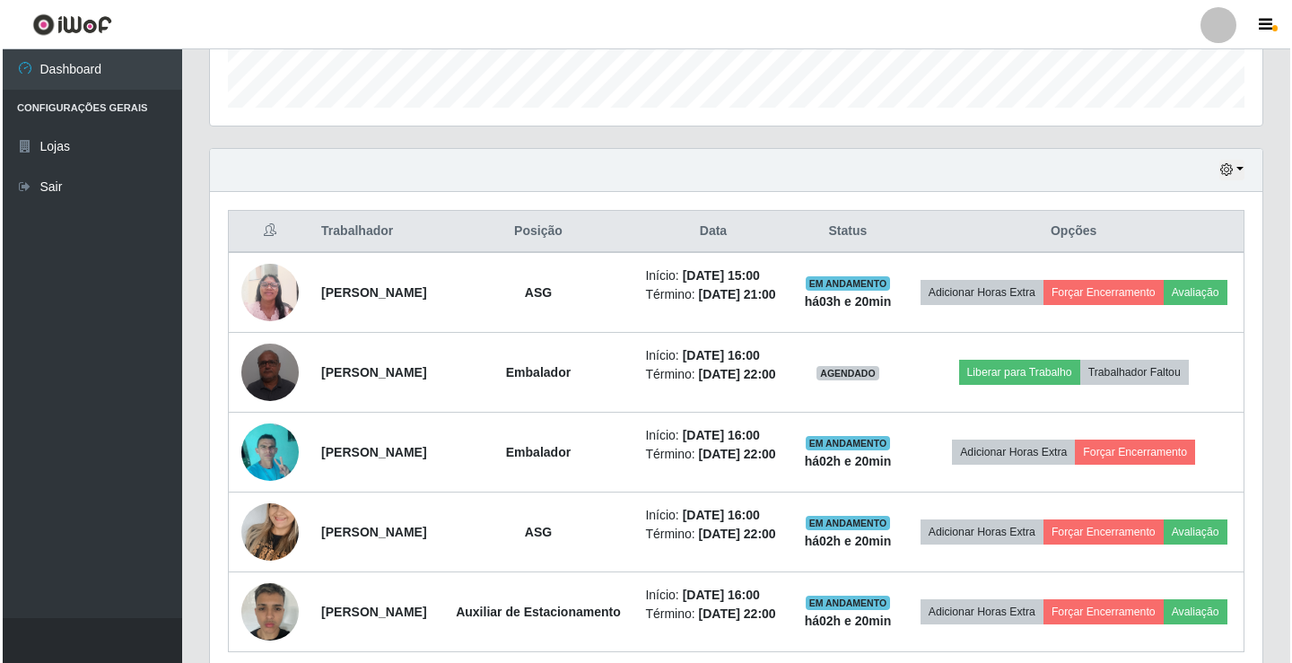
scroll to position [538, 0]
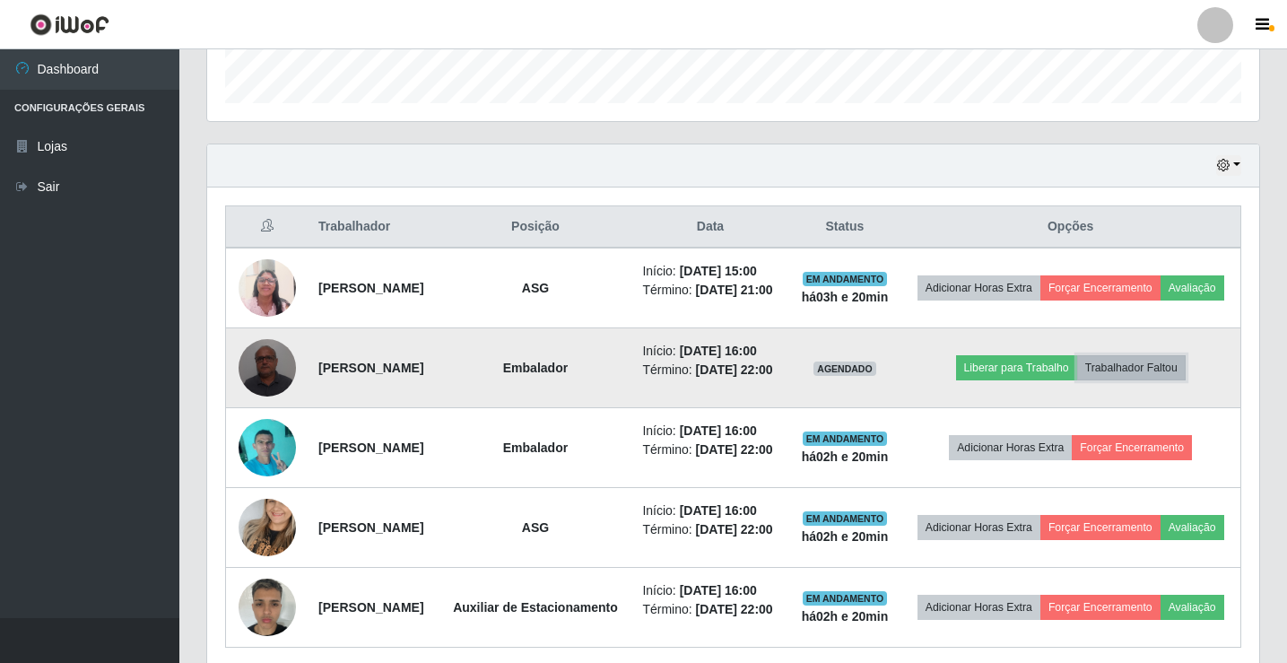
click at [1171, 380] on button "Trabalhador Faltou" at bounding box center [1131, 367] width 109 height 25
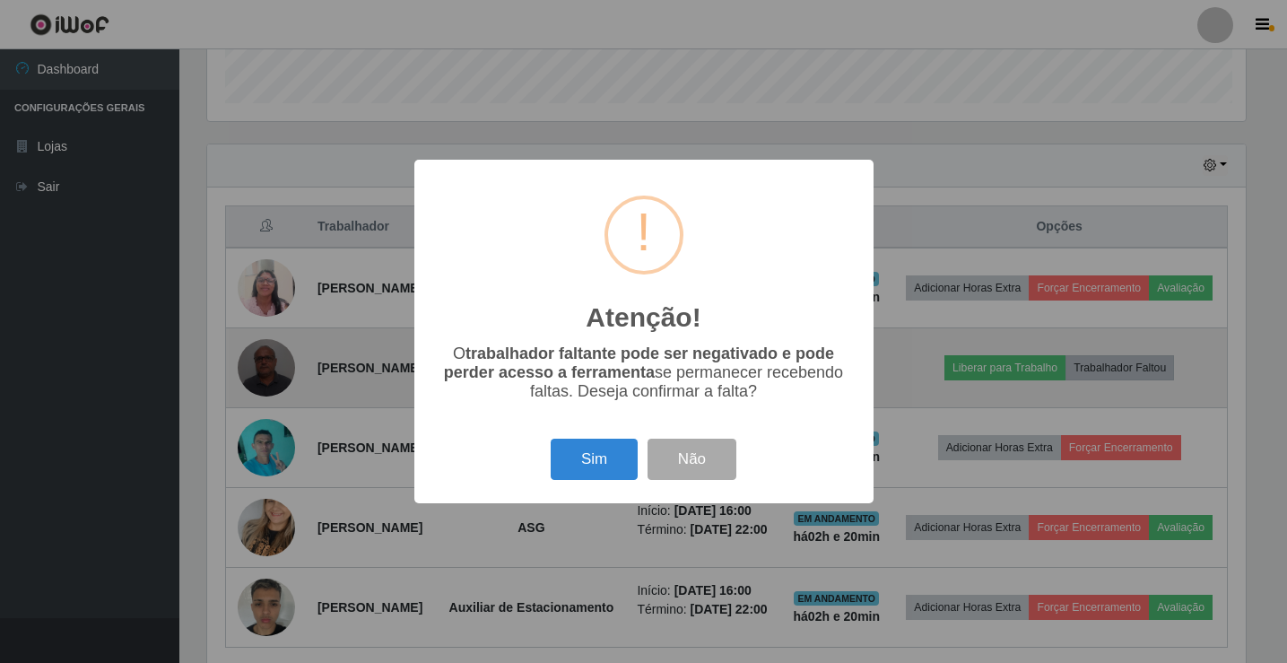
scroll to position [372, 1043]
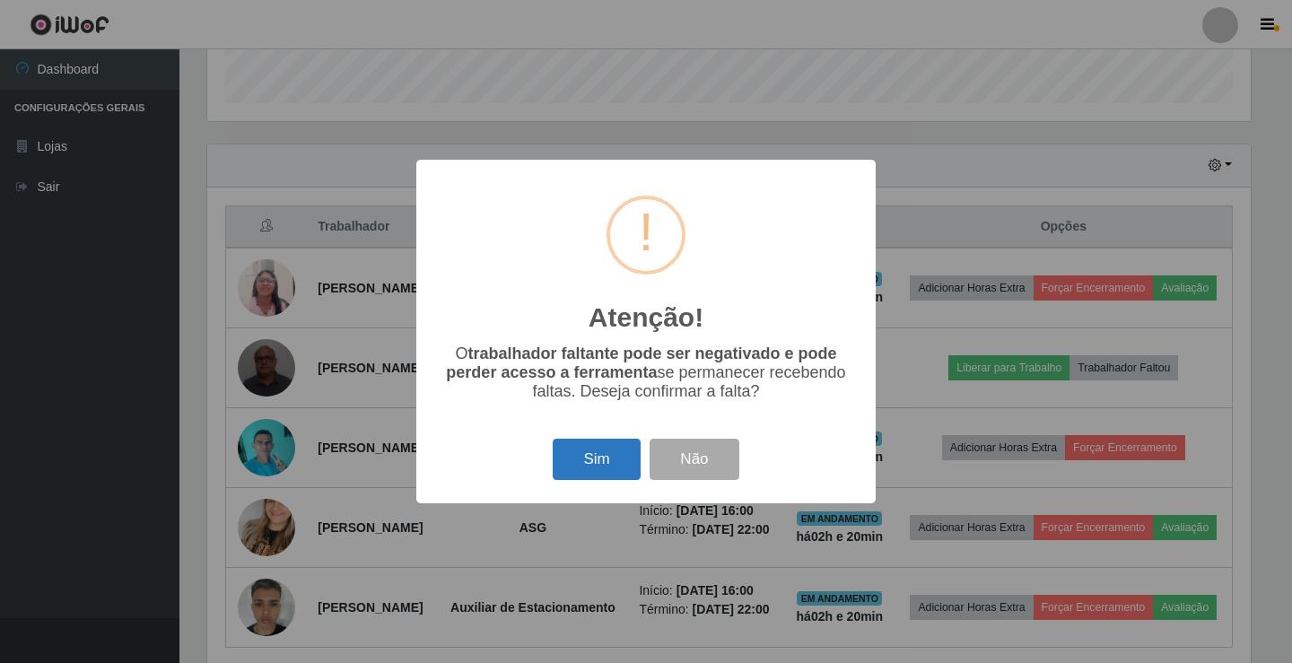
click at [602, 457] on button "Sim" at bounding box center [596, 460] width 87 height 42
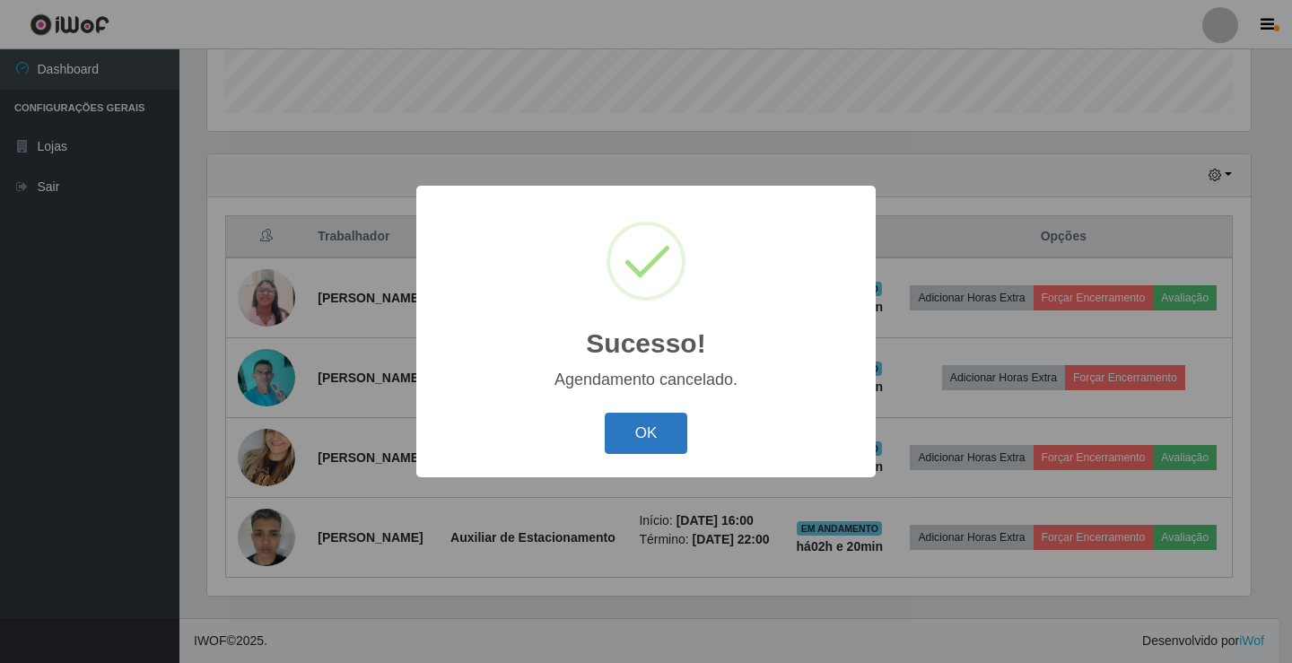
click at [634, 433] on button "OK" at bounding box center [646, 434] width 83 height 42
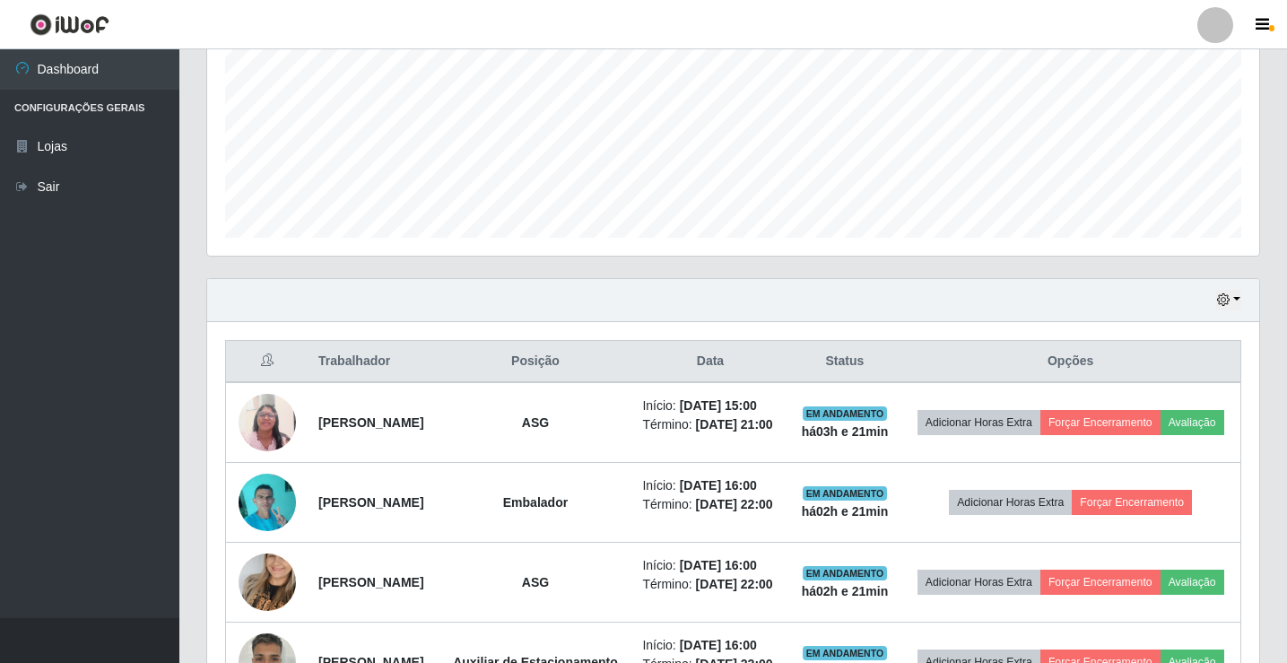
scroll to position [403, 0]
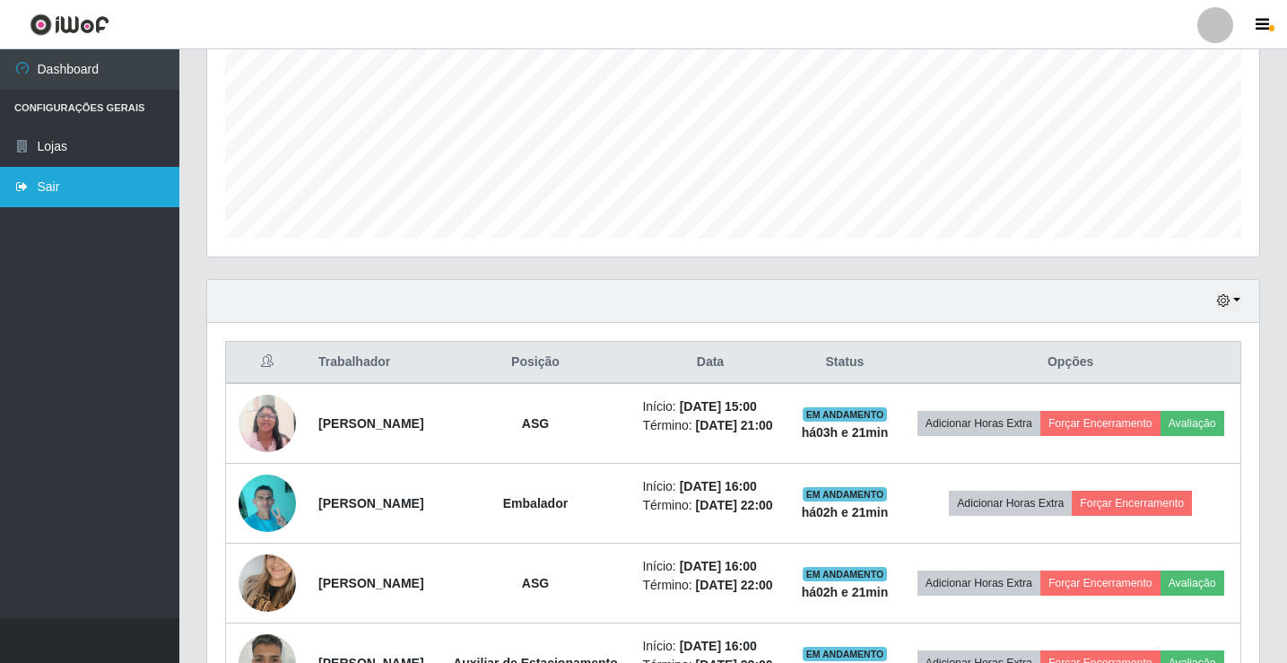
click at [76, 177] on link "Sair" at bounding box center [89, 187] width 179 height 40
